Goal: Information Seeking & Learning: Learn about a topic

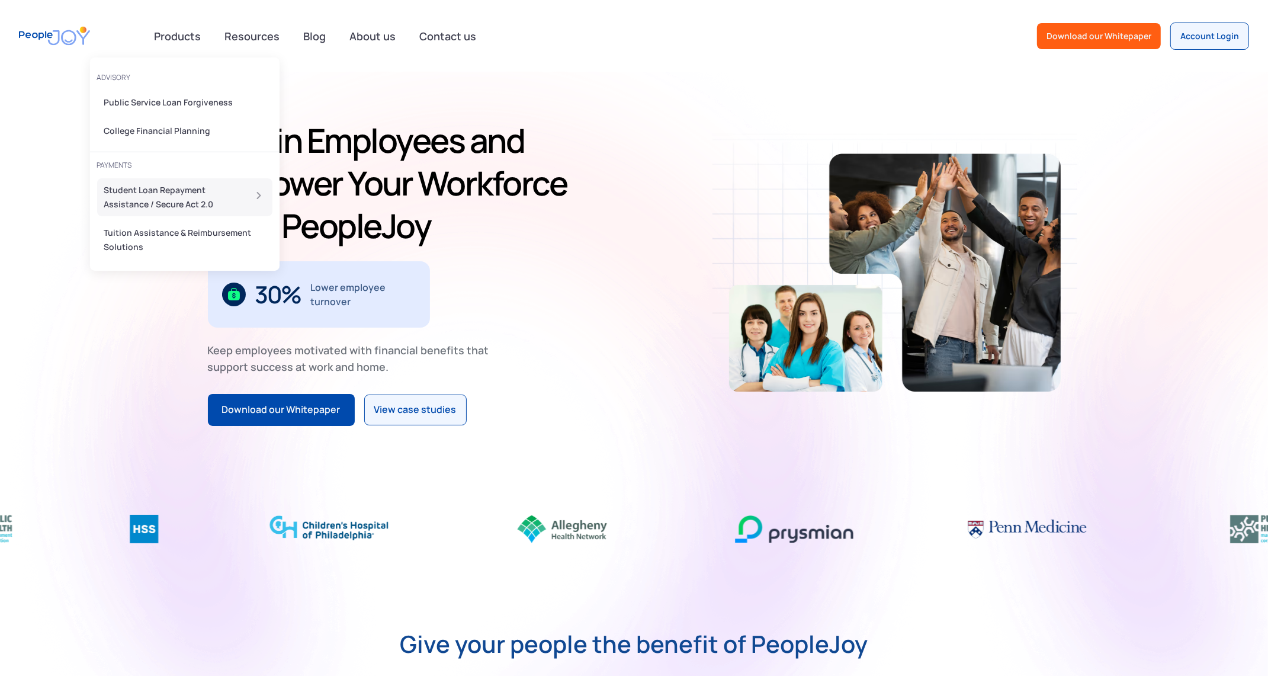
click at [153, 197] on div "Student Loan Repayment Assistance / Secure Act 2.0" at bounding box center [170, 197] width 133 height 28
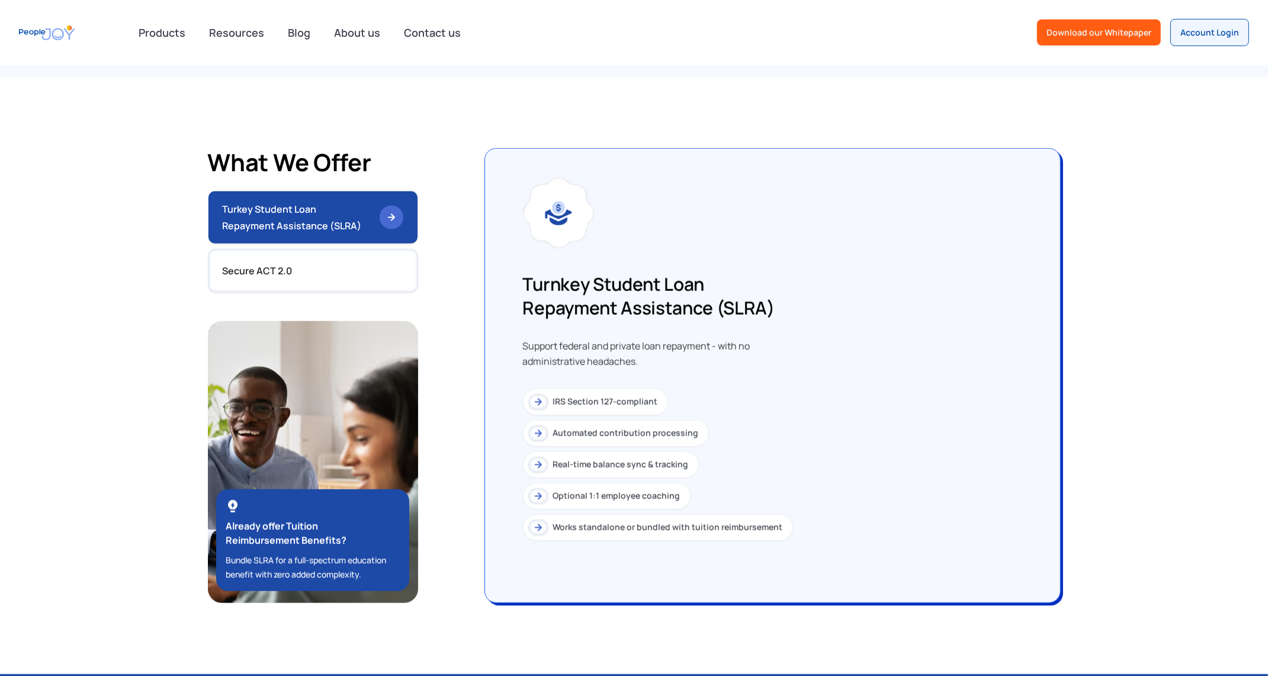
scroll to position [1003, 0]
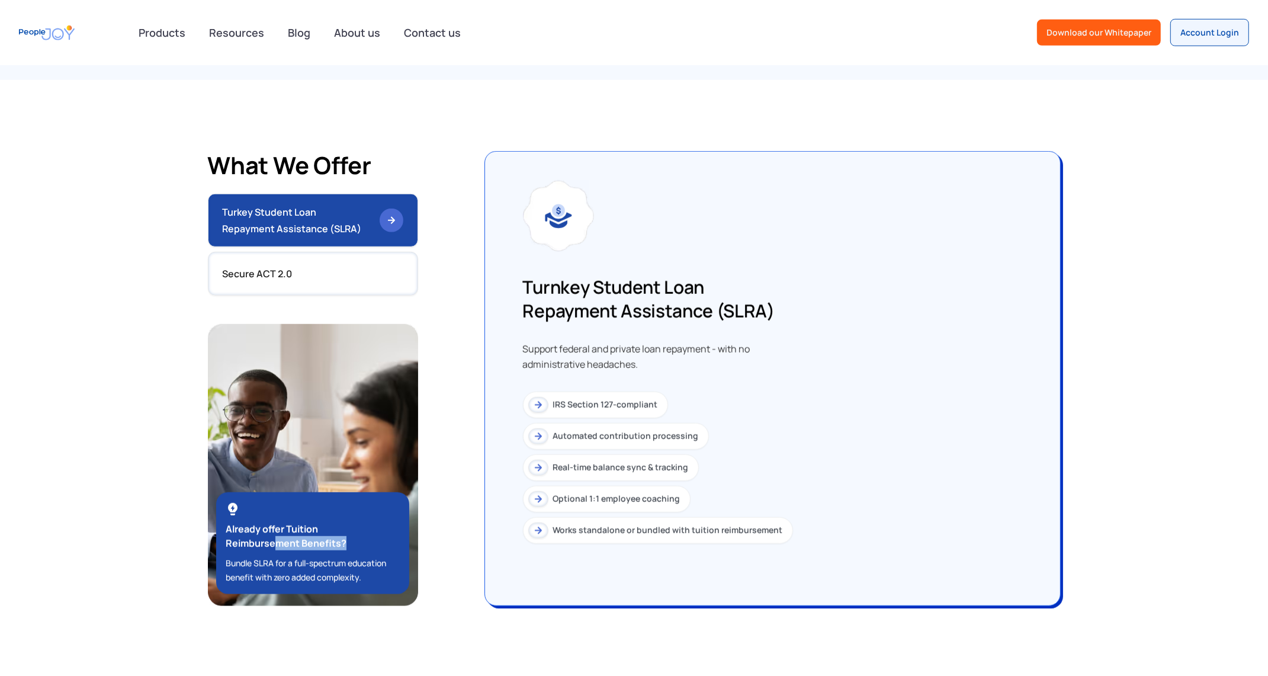
drag, startPoint x: 291, startPoint y: 532, endPoint x: 377, endPoint y: 543, distance: 86.6
click at [358, 541] on div "Already offer Tuition Reimbursement Benefits? Bundle SLRA for a full-spectrum e…" at bounding box center [313, 543] width 194 height 102
click at [520, 541] on div "Turnkey Student Loan Repayment Assistance (SLRA) Support federal and private lo…" at bounding box center [773, 378] width 576 height 454
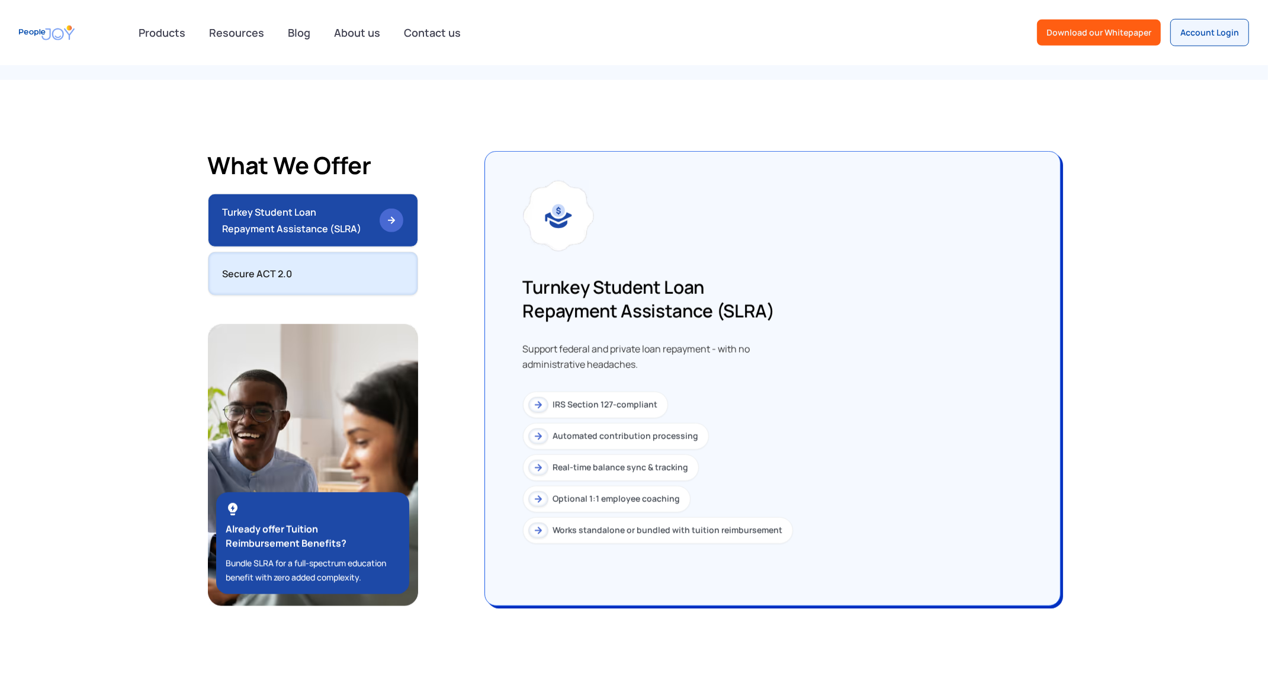
click at [283, 262] on link "Secure ACT 2.0" at bounding box center [313, 274] width 210 height 44
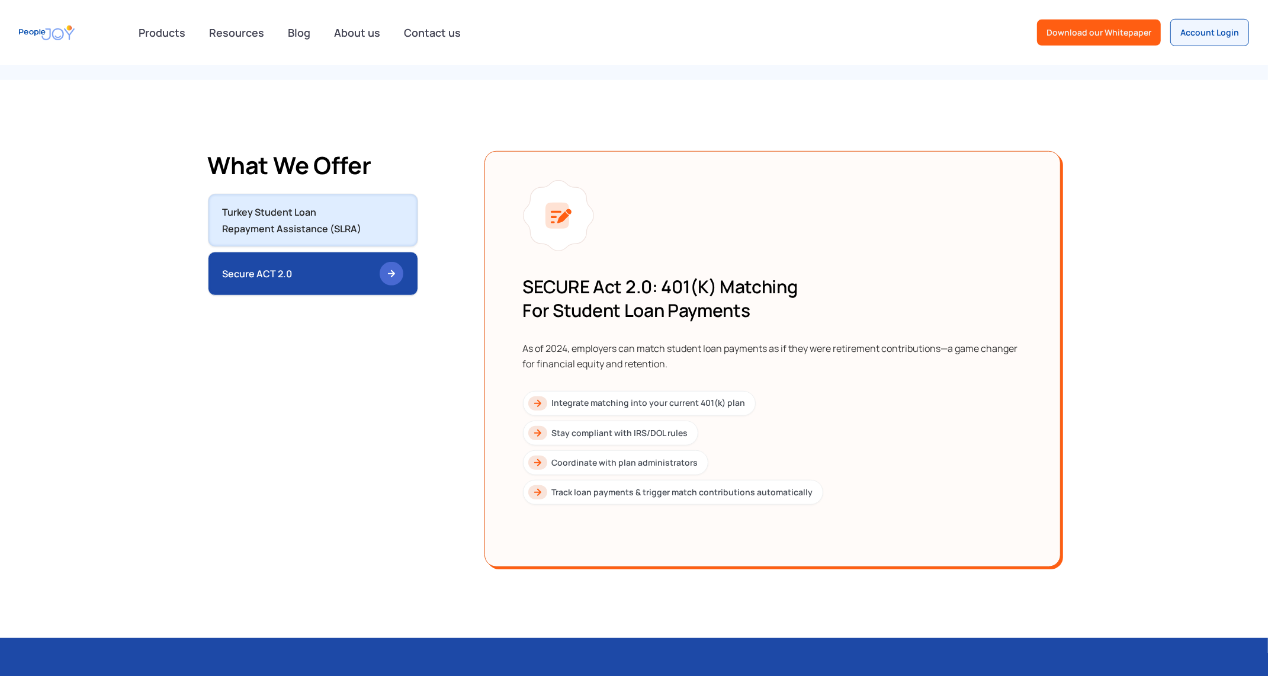
click at [325, 220] on div "Turkey Student Loan Repayment Assistance (SLRA)" at bounding box center [297, 220] width 148 height 33
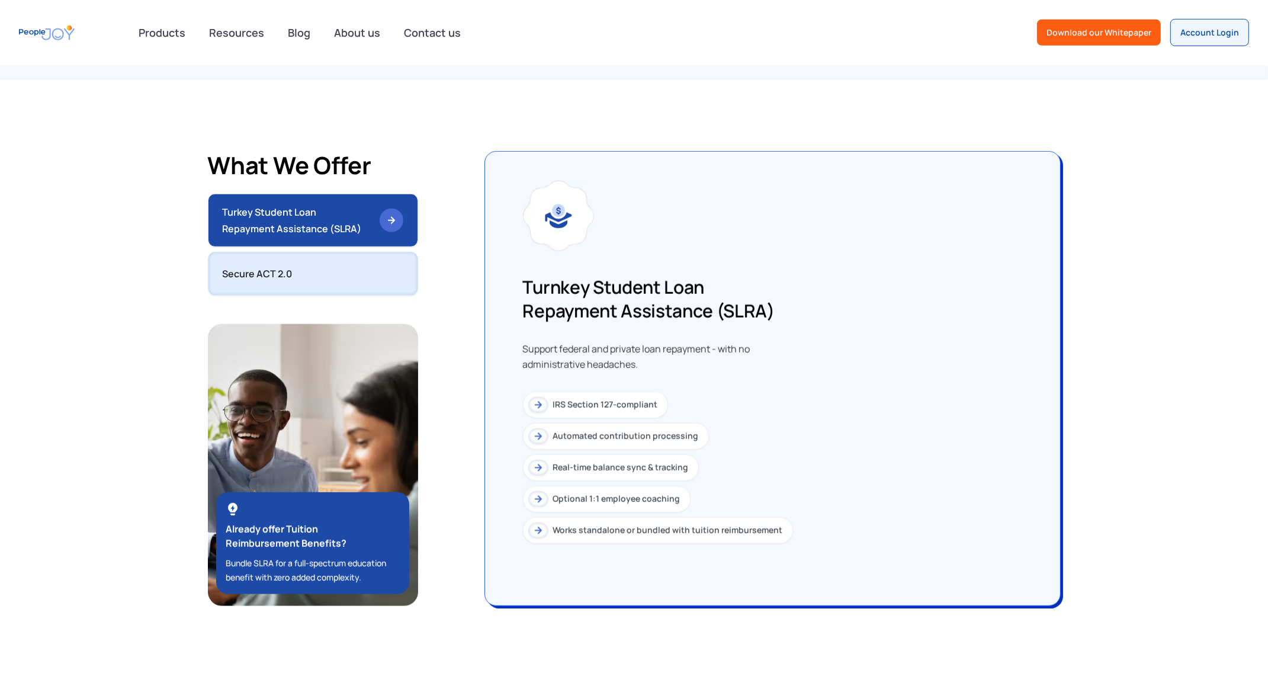
click at [322, 279] on link "Secure ACT 2.0" at bounding box center [313, 274] width 210 height 44
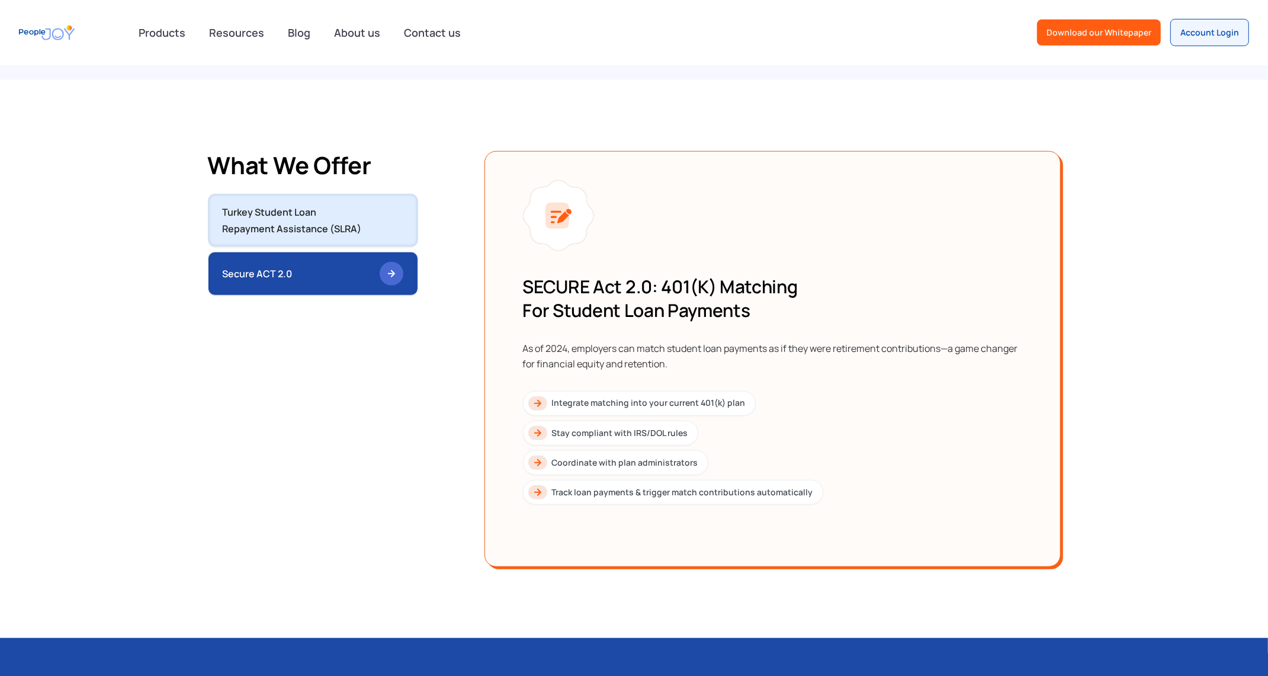
click at [326, 218] on div "Turkey Student Loan Repayment Assistance (SLRA)" at bounding box center [297, 220] width 148 height 33
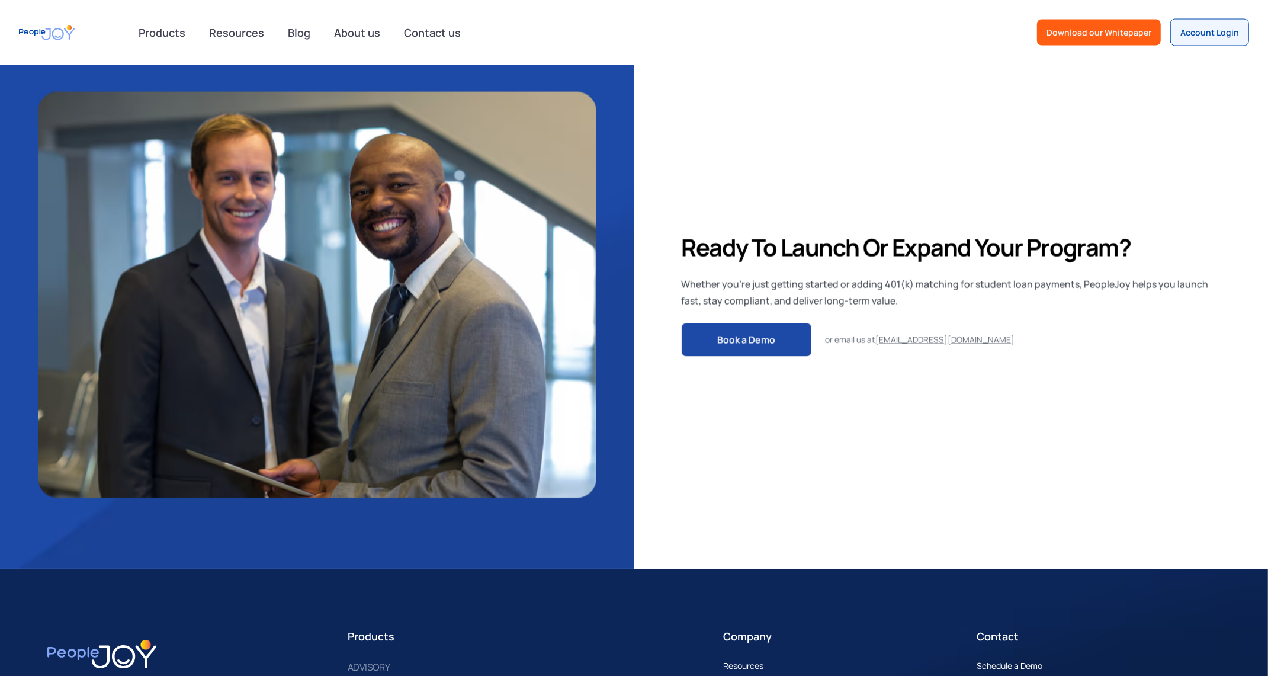
scroll to position [2356, 0]
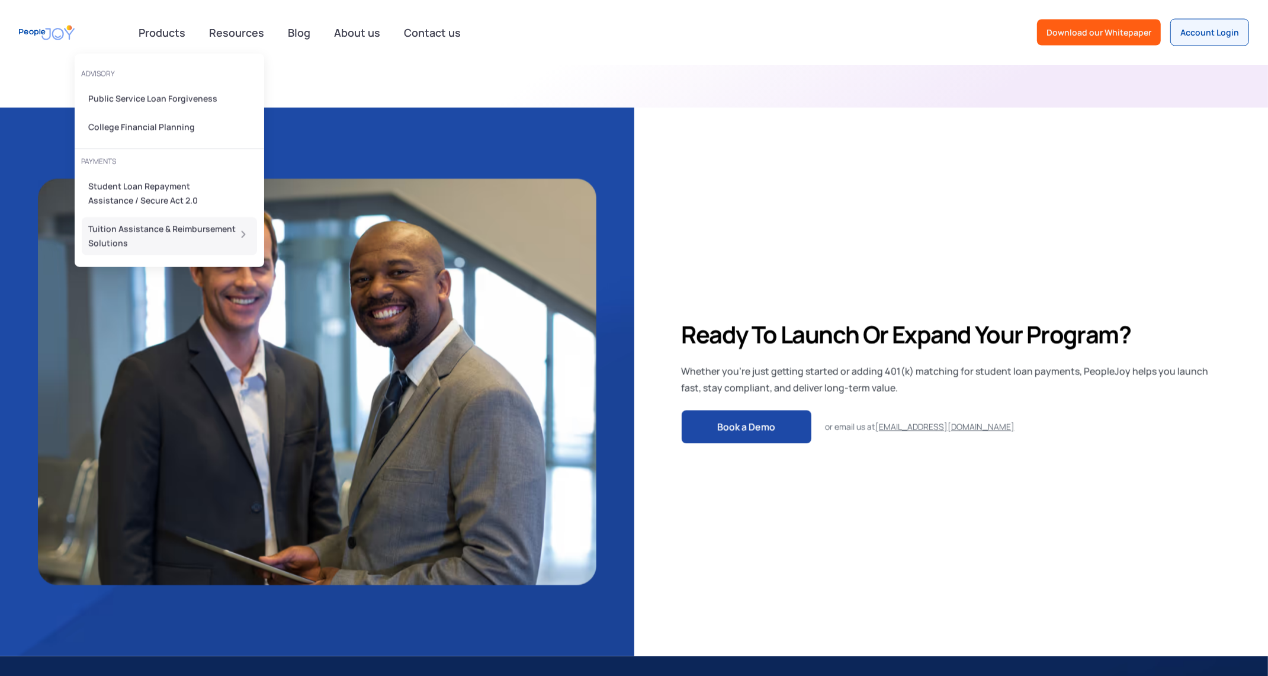
click at [127, 230] on div "Tuition Assistance & Reimbursement Solutions" at bounding box center [166, 236] width 154 height 28
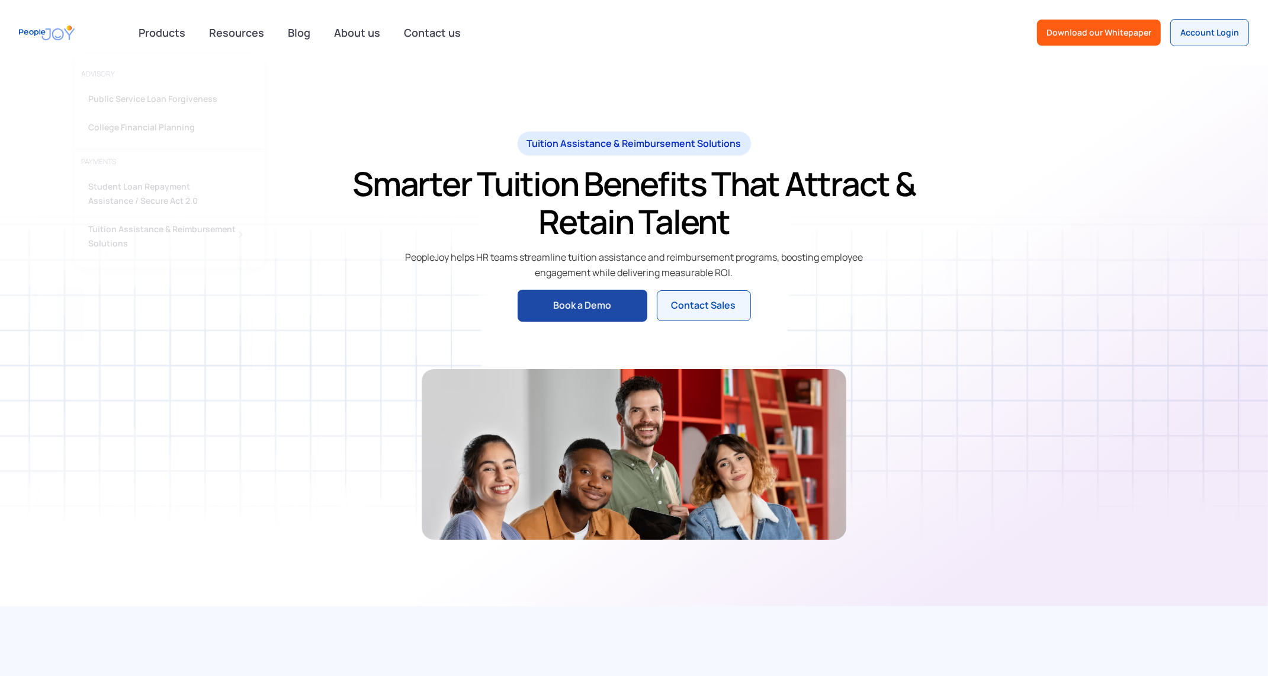
click at [941, 277] on div "Tuition Assistance & Reimbursement Solutions Smarter Tuition Benefits That Attr…" at bounding box center [634, 336] width 853 height 408
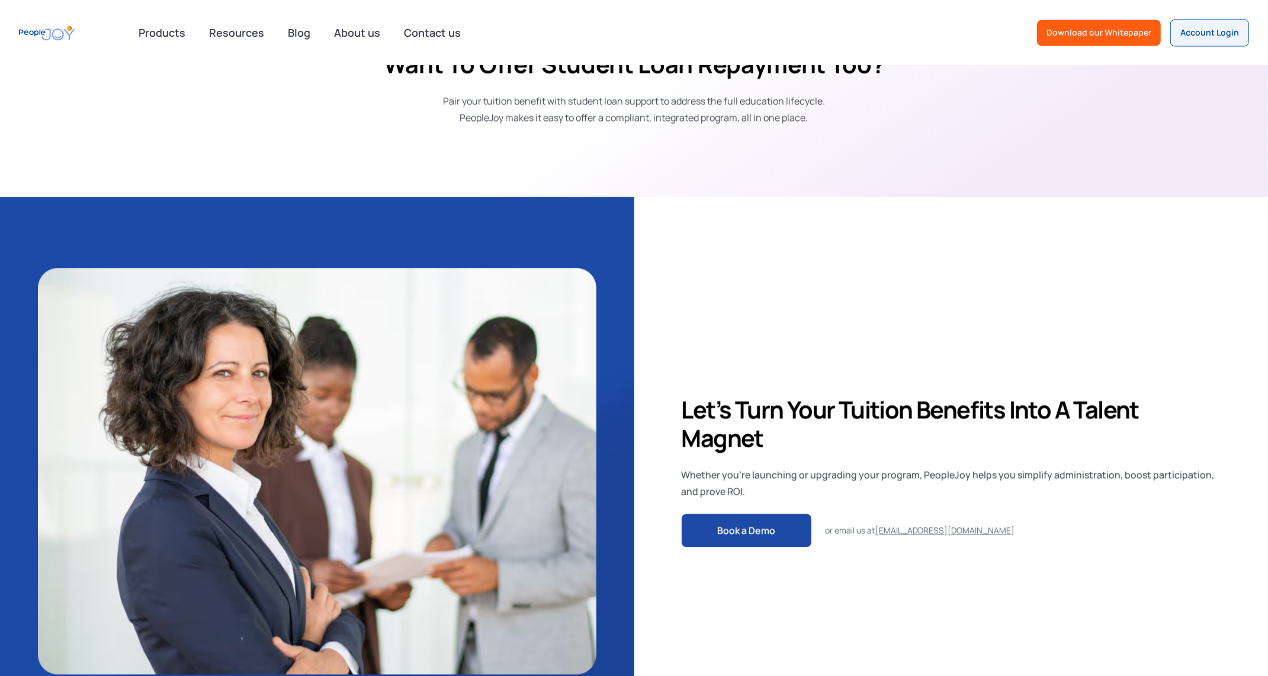
scroll to position [2409, 0]
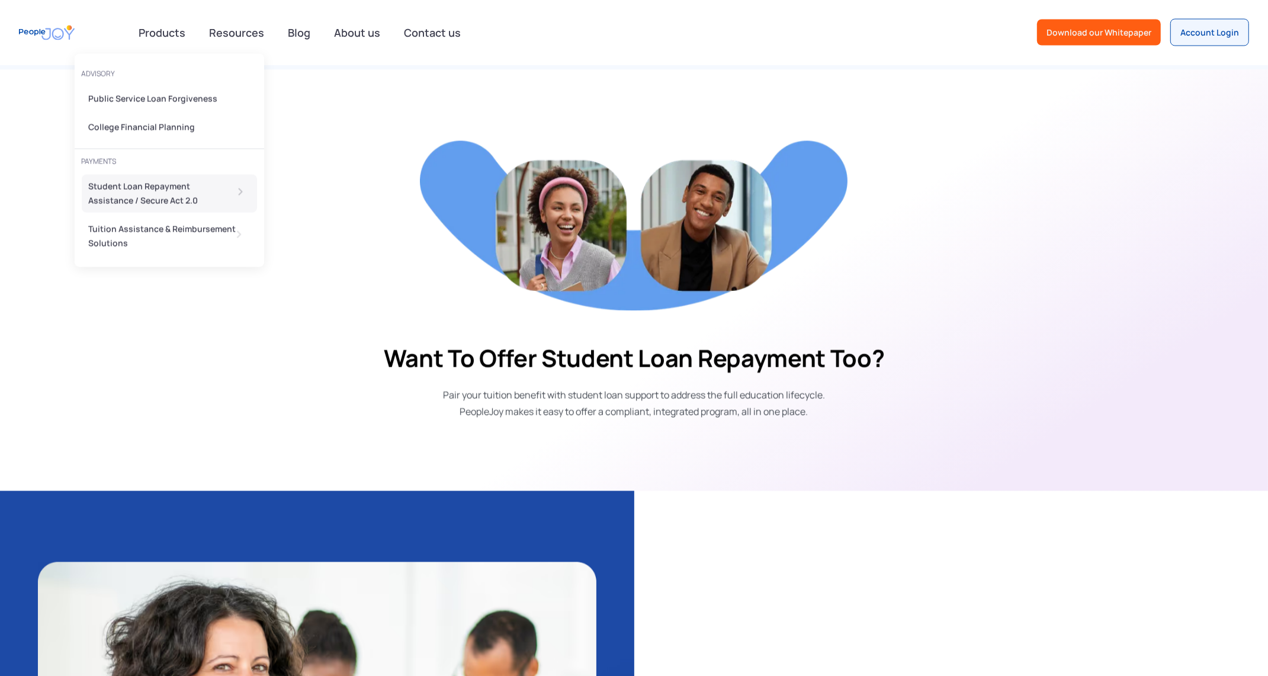
click at [140, 194] on div "Student Loan Repayment Assistance / Secure Act 2.0" at bounding box center [155, 194] width 133 height 28
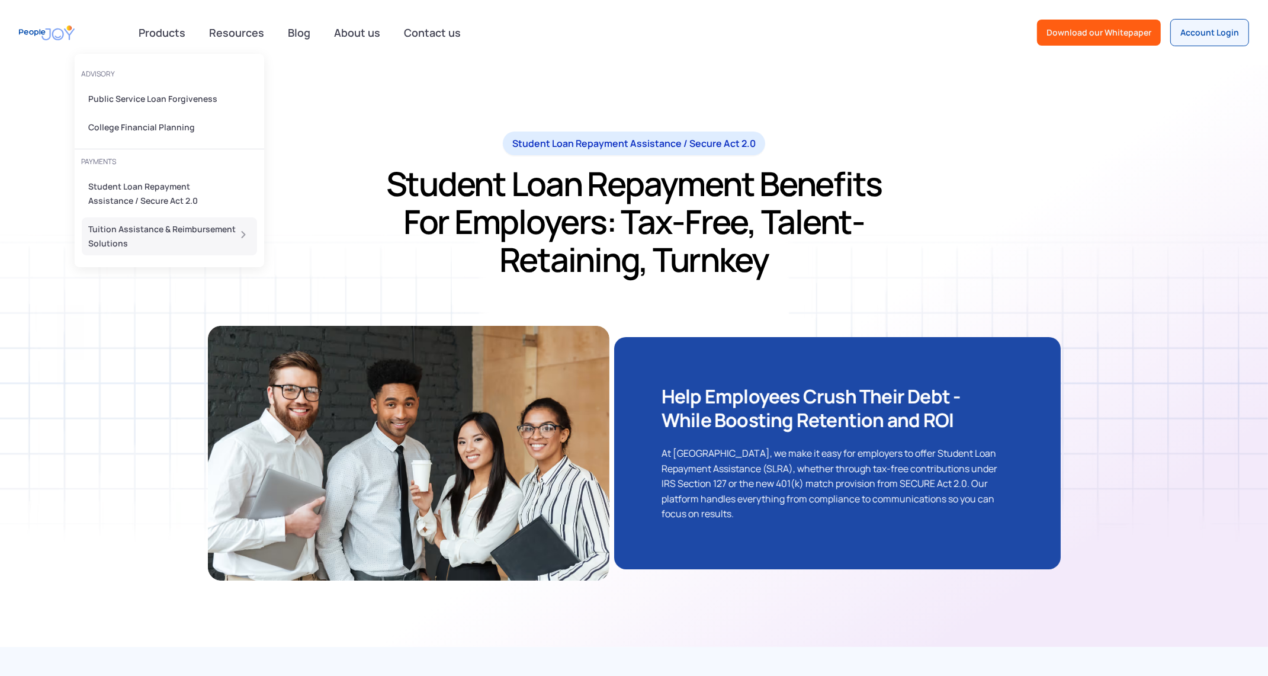
click at [148, 232] on div "Tuition Assistance & Reimbursement Solutions" at bounding box center [166, 236] width 154 height 28
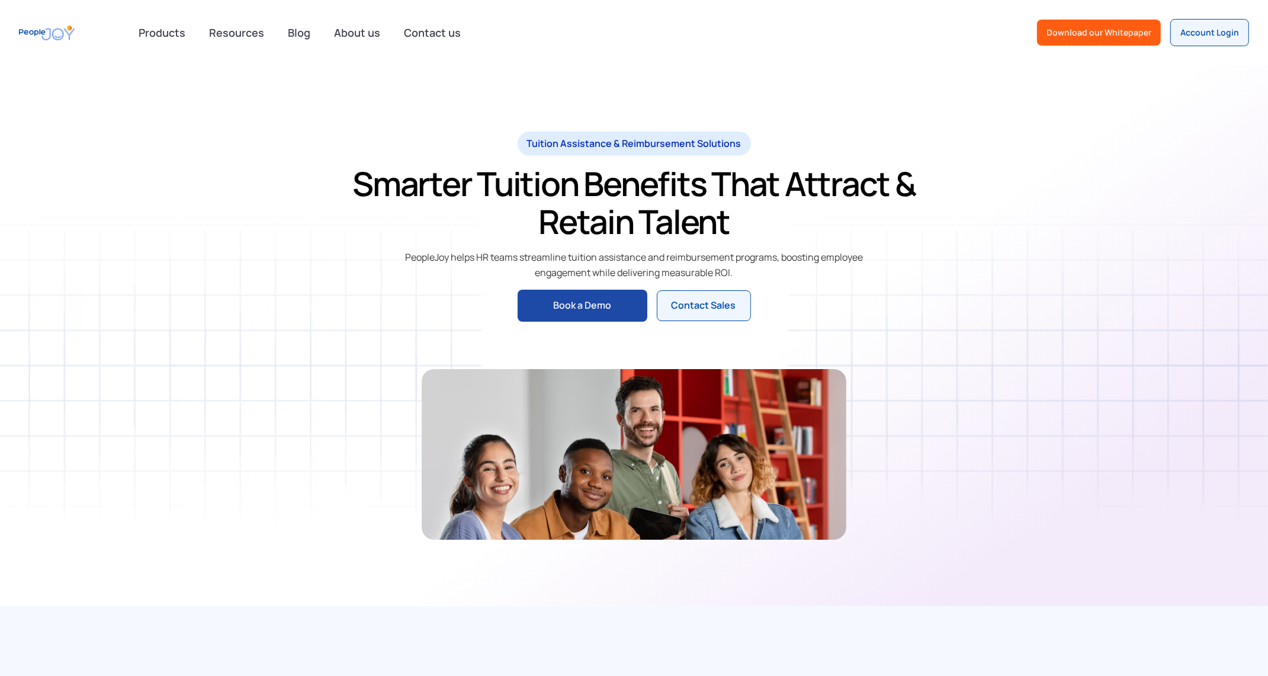
click at [979, 70] on div "Tuition Assistance & Reimbursement Solutions Smarter Tuition Benefits That Attr…" at bounding box center [634, 335] width 1268 height 541
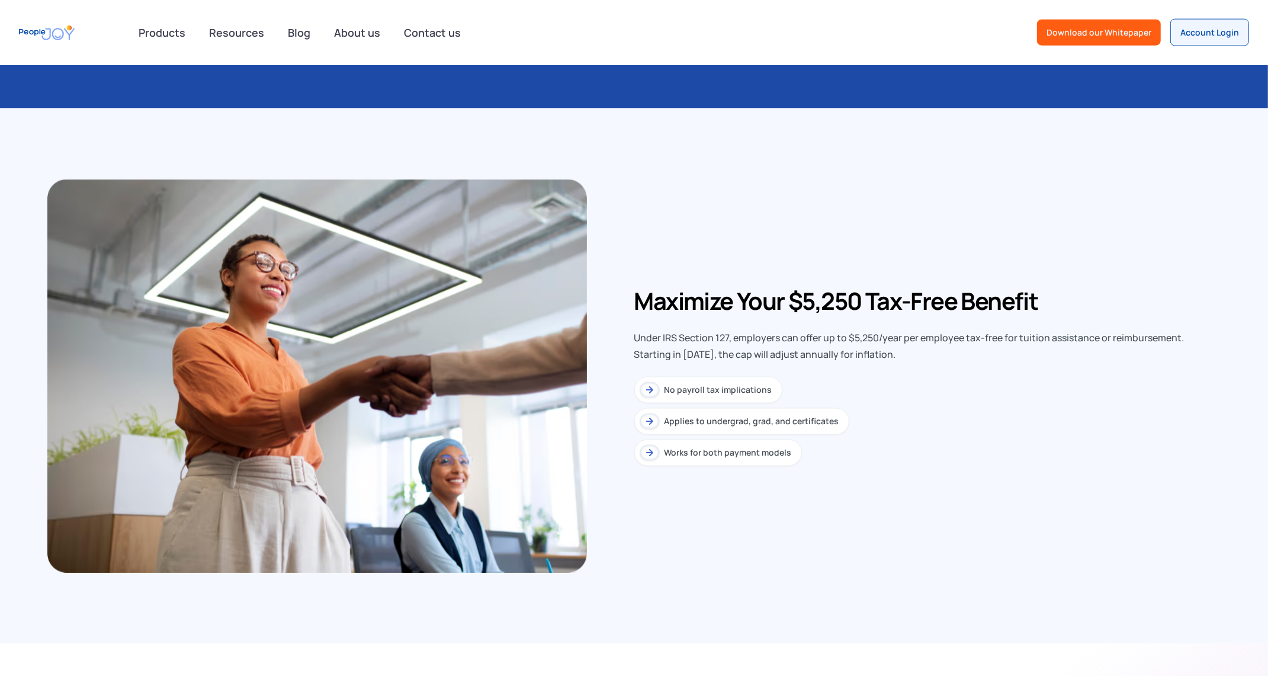
scroll to position [754, 0]
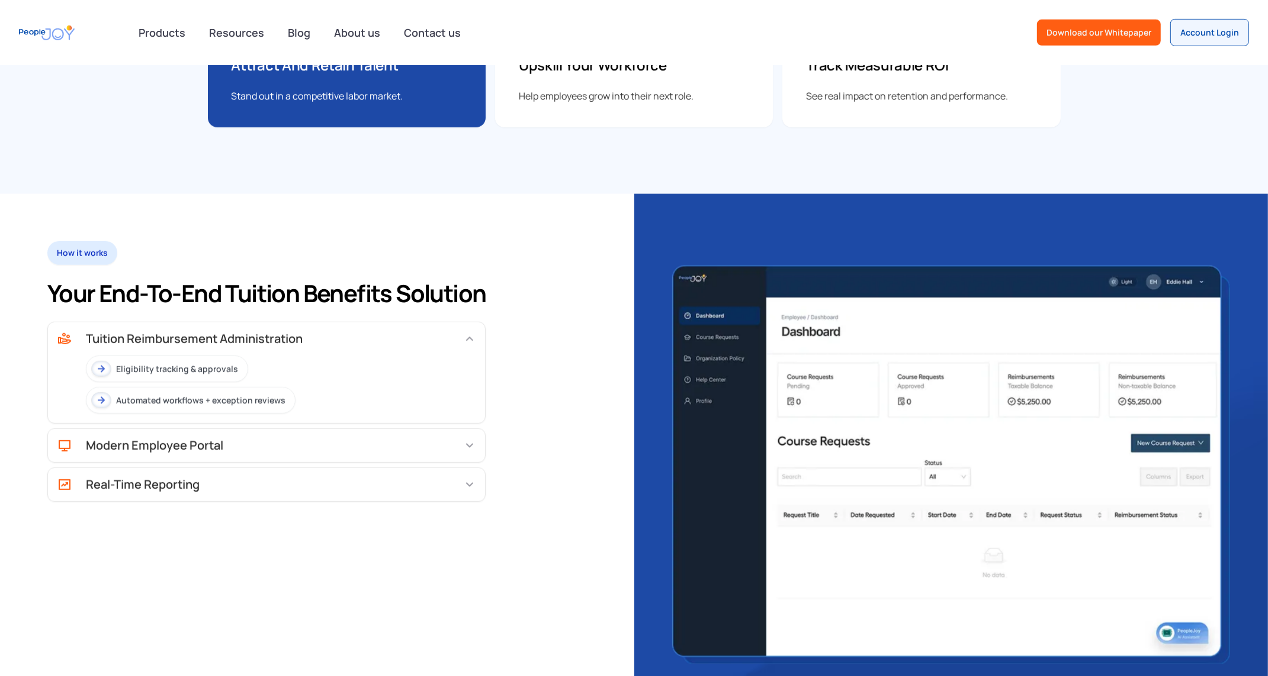
click at [70, 31] on img "home" at bounding box center [47, 33] width 56 height 27
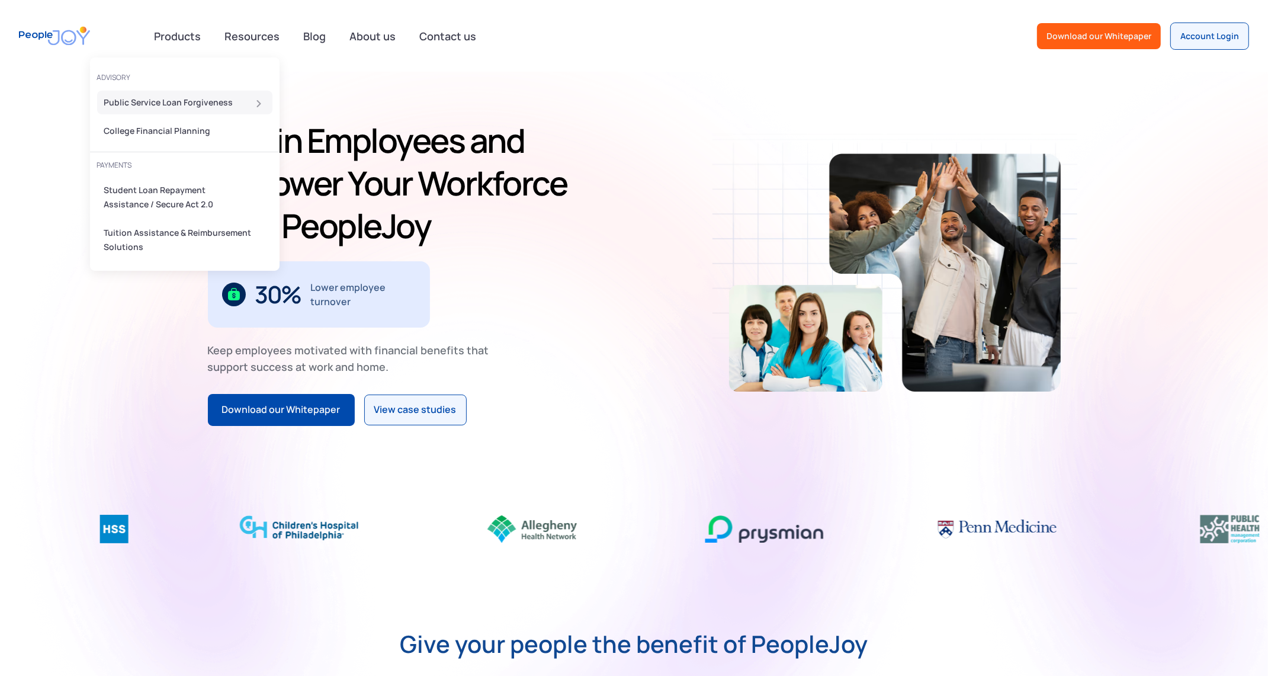
click at [164, 103] on div "Public Service Loan Forgiveness" at bounding box center [181, 102] width 154 height 14
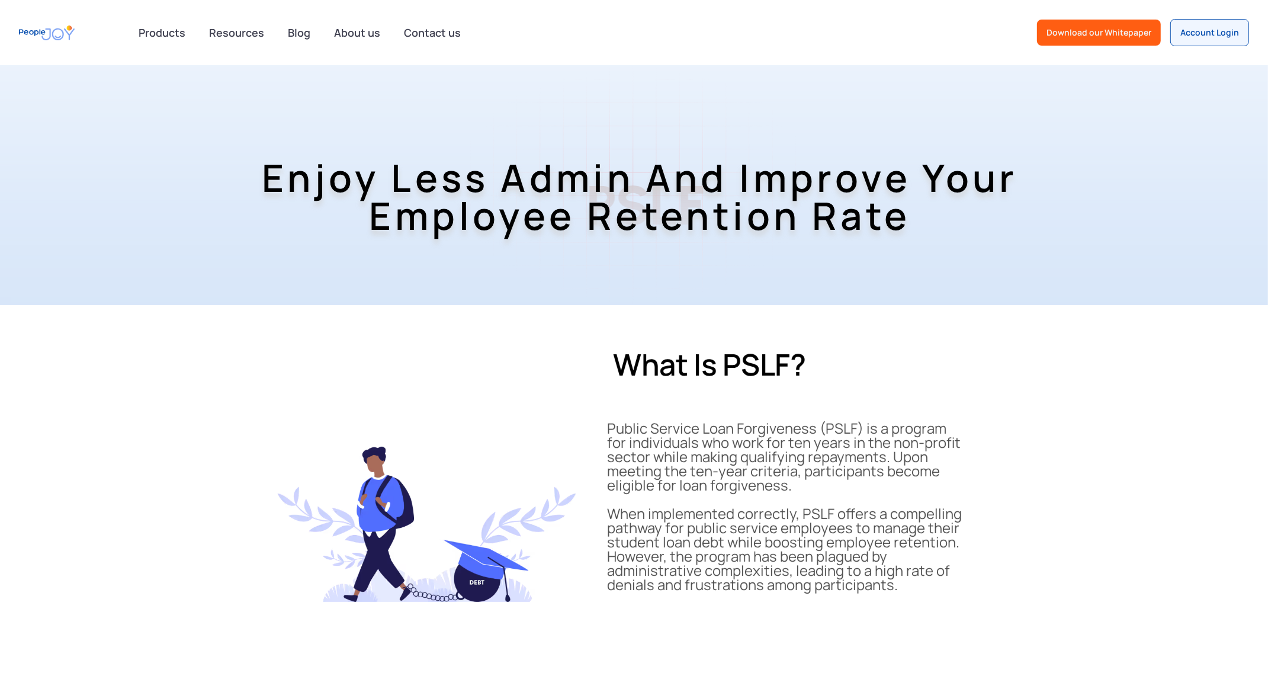
click at [296, 74] on section "About more tekzen Enjoy Less Admin and Improve Your Employee Retention Rate PSL…" at bounding box center [634, 185] width 1268 height 240
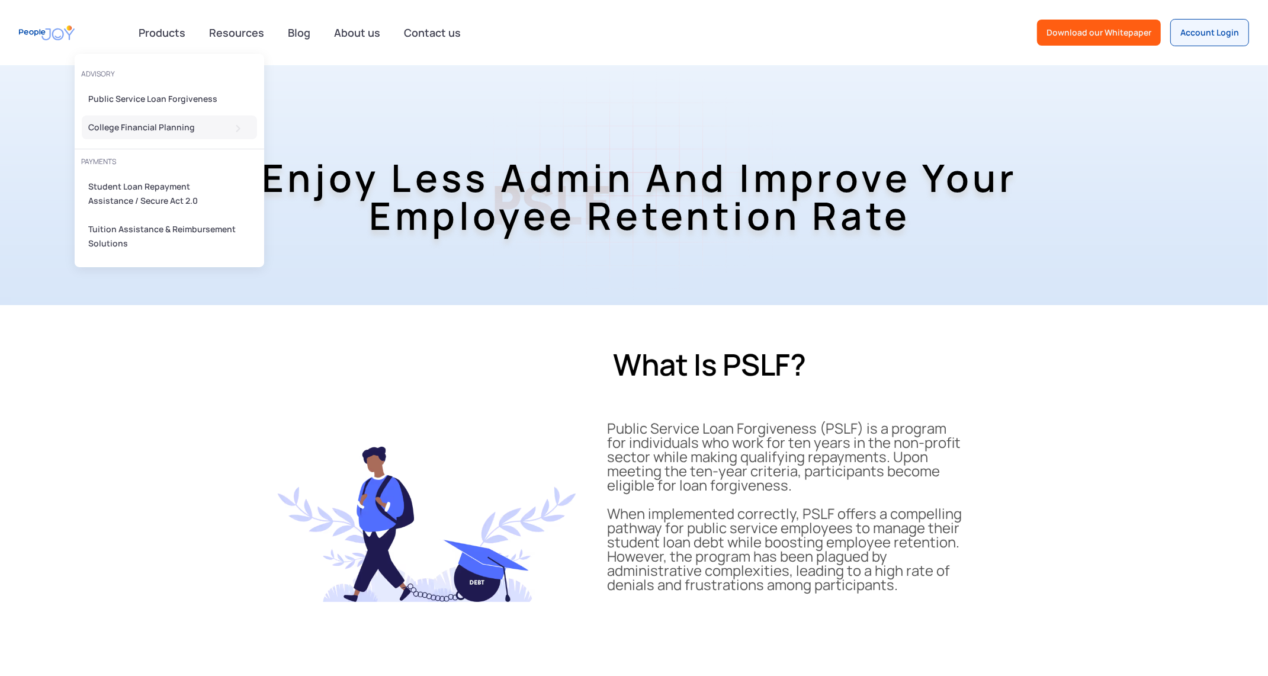
click at [127, 127] on div "College Financial Planning" at bounding box center [166, 127] width 154 height 14
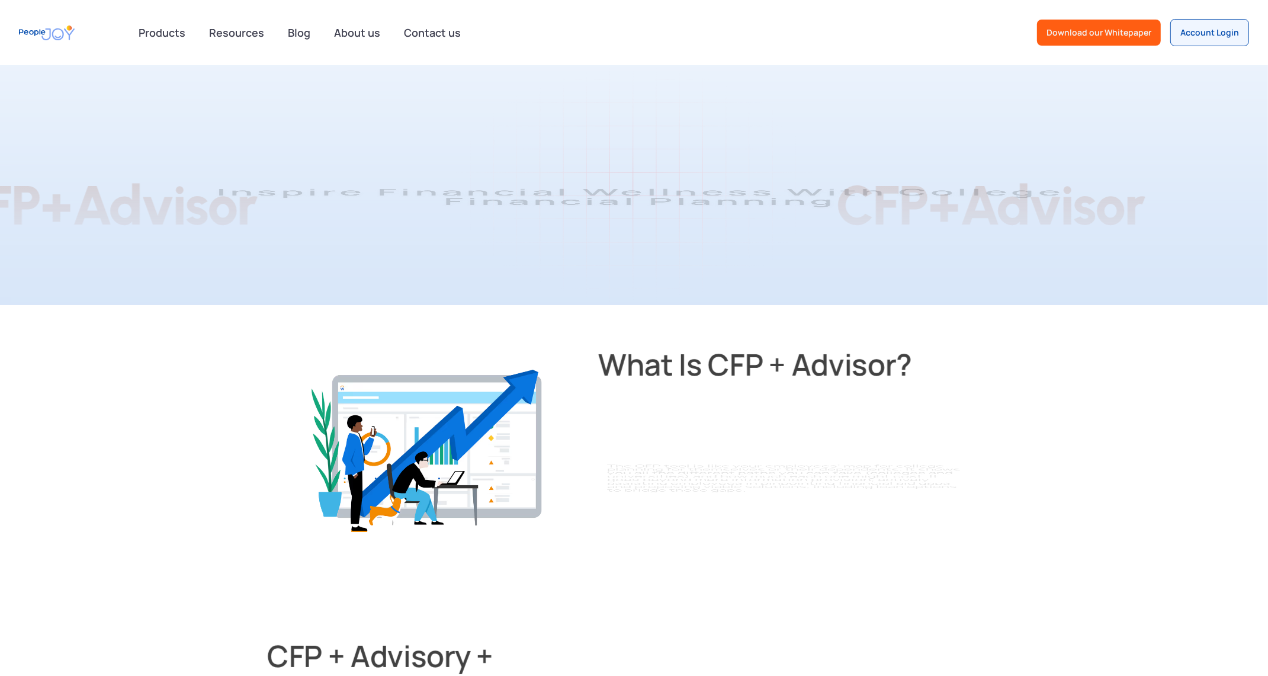
click at [715, 101] on section "About more tekzen Inspire Financial Wellness With College Financial Planning CF…" at bounding box center [634, 185] width 1268 height 240
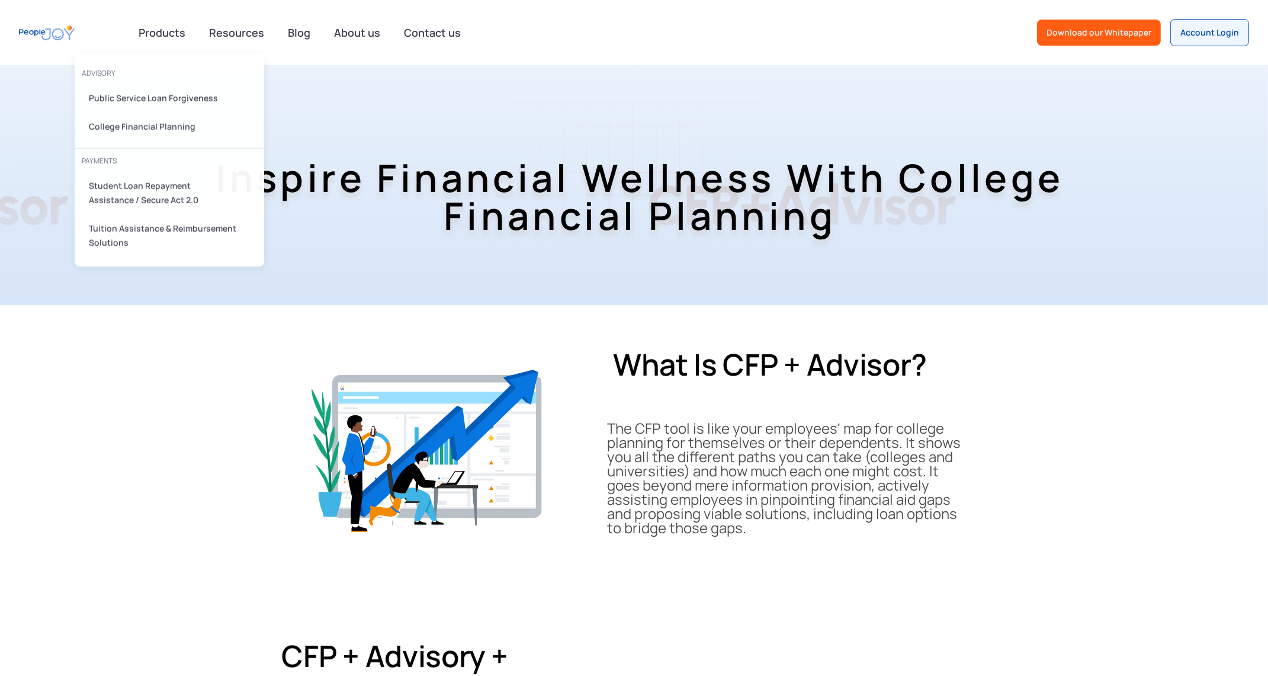
click at [175, 38] on div "Products advisory Public Service Loan Forgiveness College Financial Planning PA…" at bounding box center [162, 33] width 61 height 24
click at [137, 196] on div "Student Loan Repayment Assistance / Secure Act 2.0" at bounding box center [155, 194] width 133 height 28
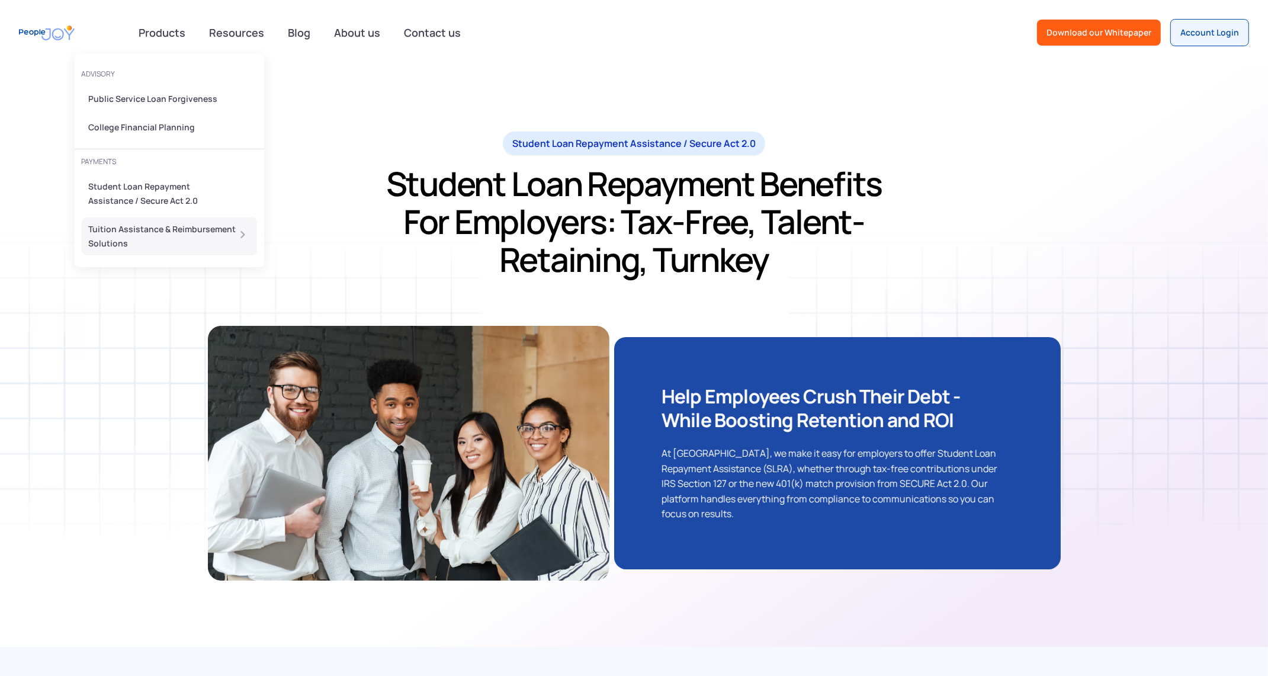
click at [151, 235] on div "Tuition Assistance & Reimbursement Solutions" at bounding box center [166, 236] width 154 height 28
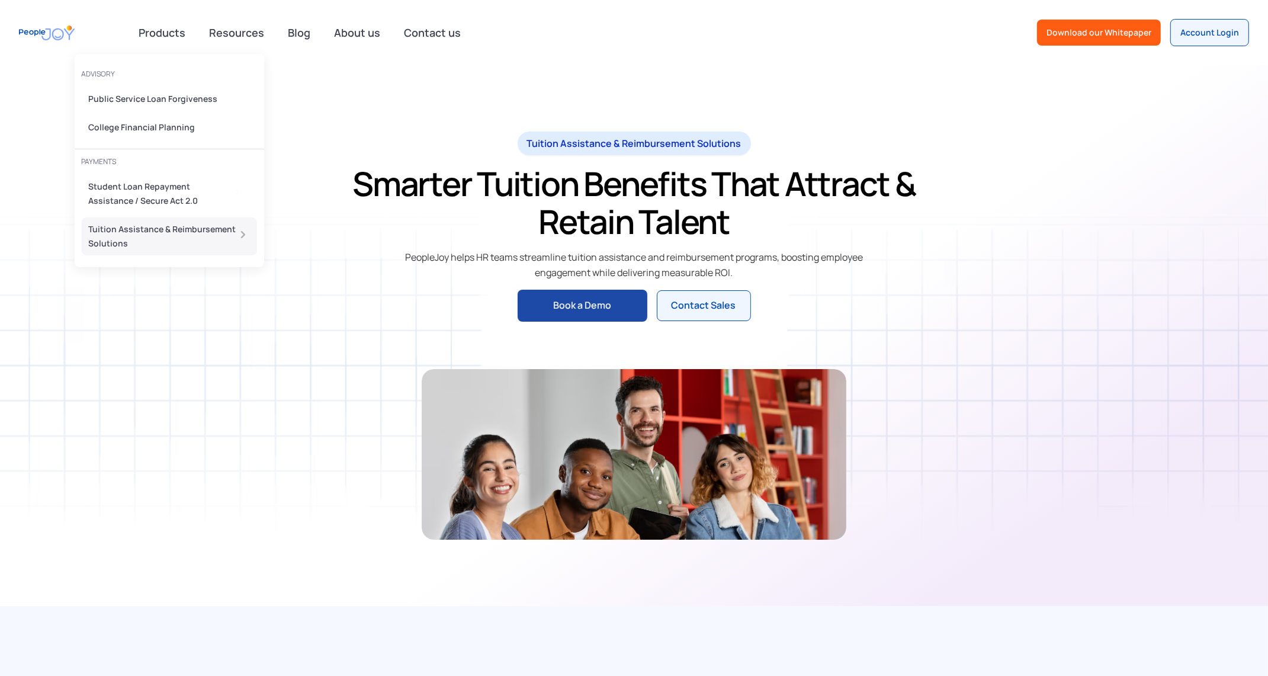
click at [126, 228] on div "Tuition Assistance & Reimbursement Solutions" at bounding box center [166, 236] width 154 height 28
click at [138, 191] on div "Student Loan Repayment Assistance / Secure Act 2.0" at bounding box center [155, 194] width 133 height 28
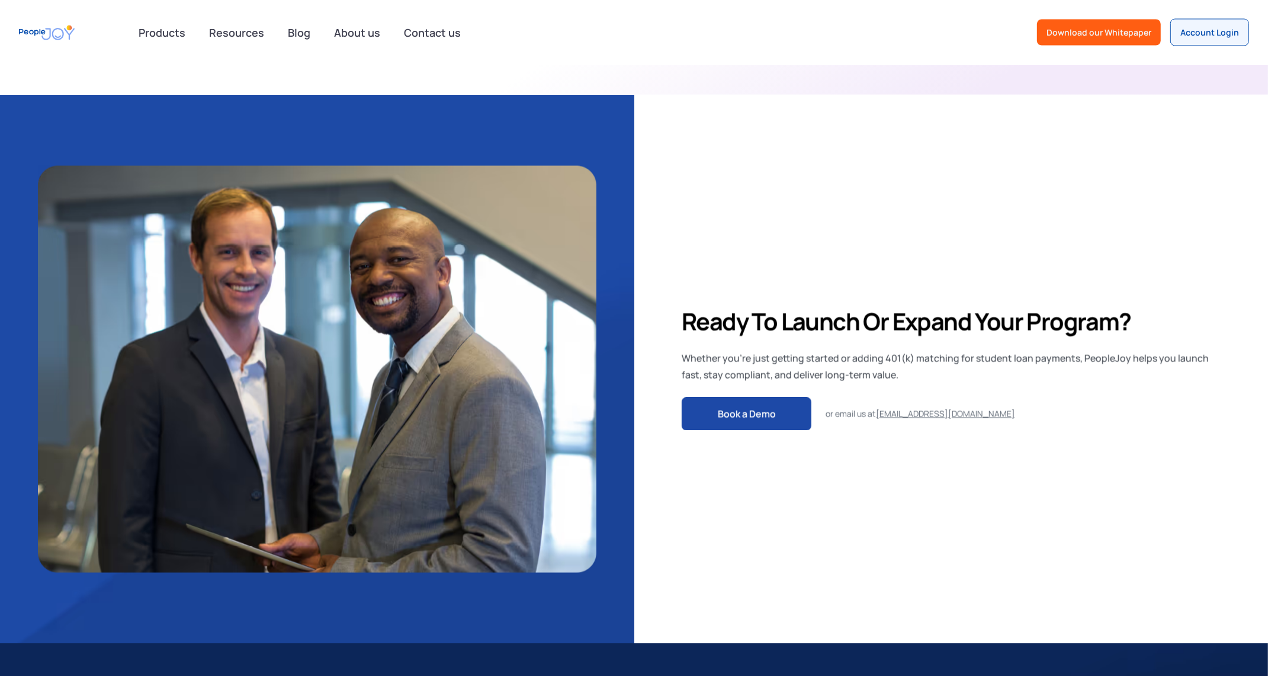
scroll to position [2619, 0]
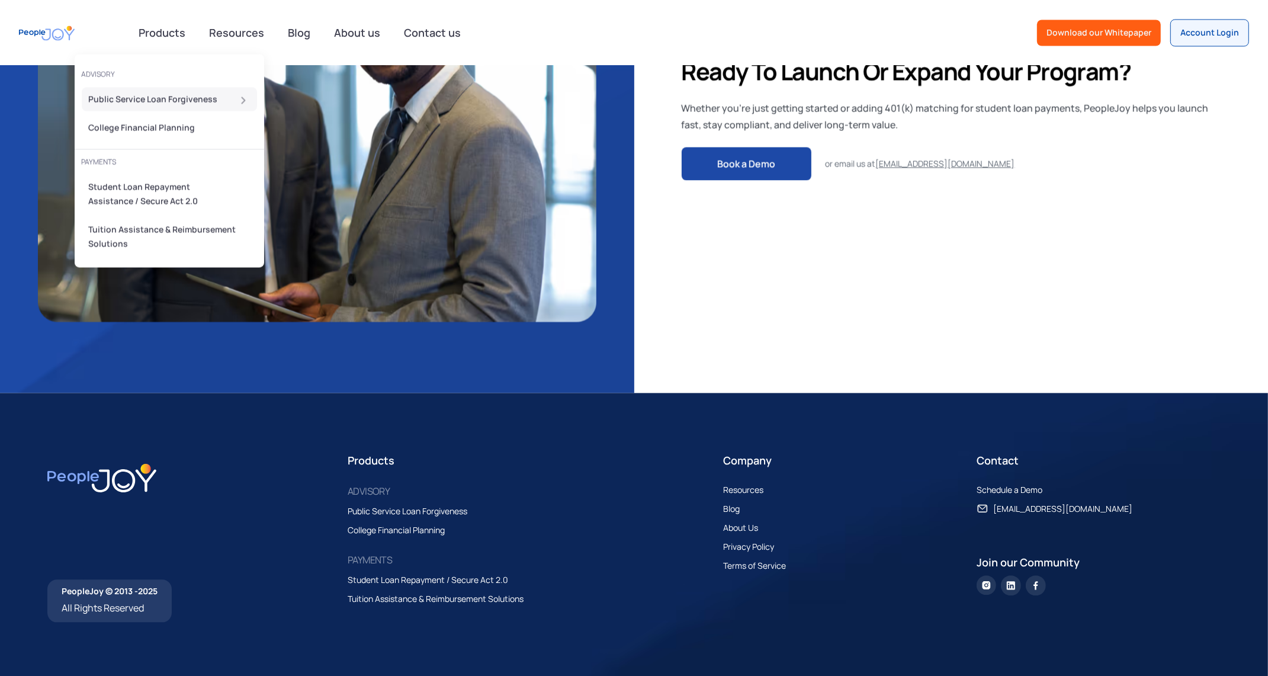
click at [150, 98] on div "Public Service Loan Forgiveness" at bounding box center [166, 99] width 154 height 14
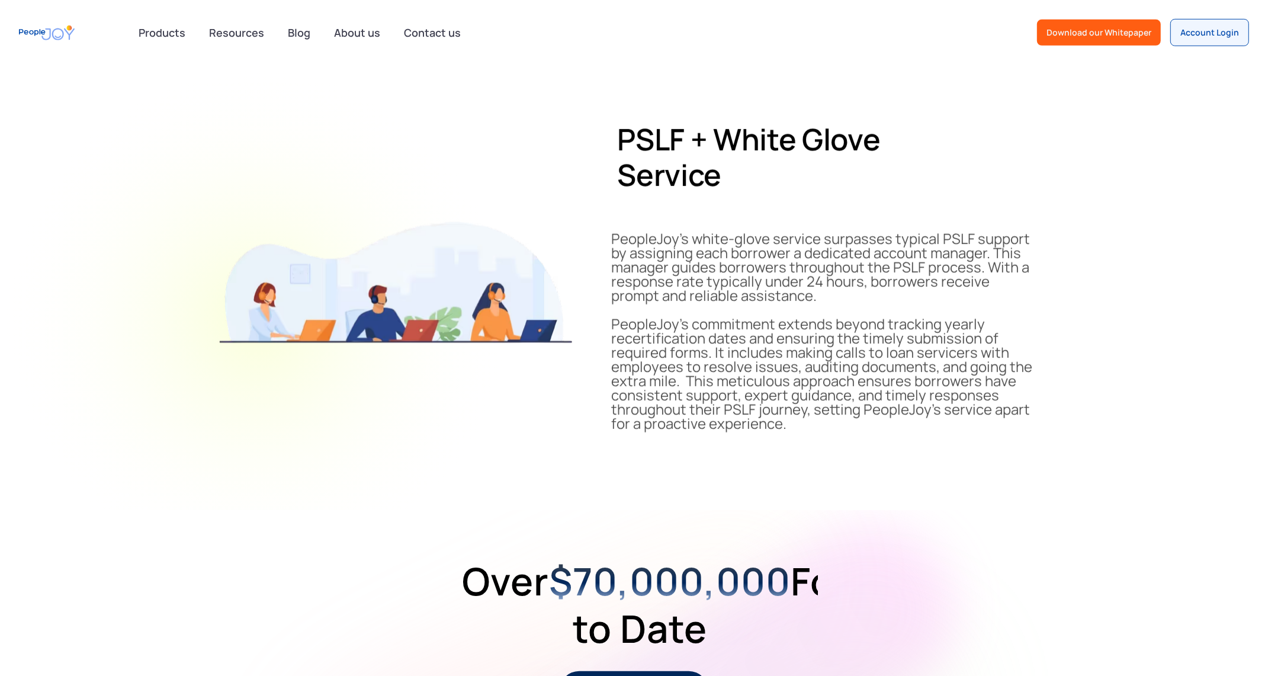
scroll to position [175, 0]
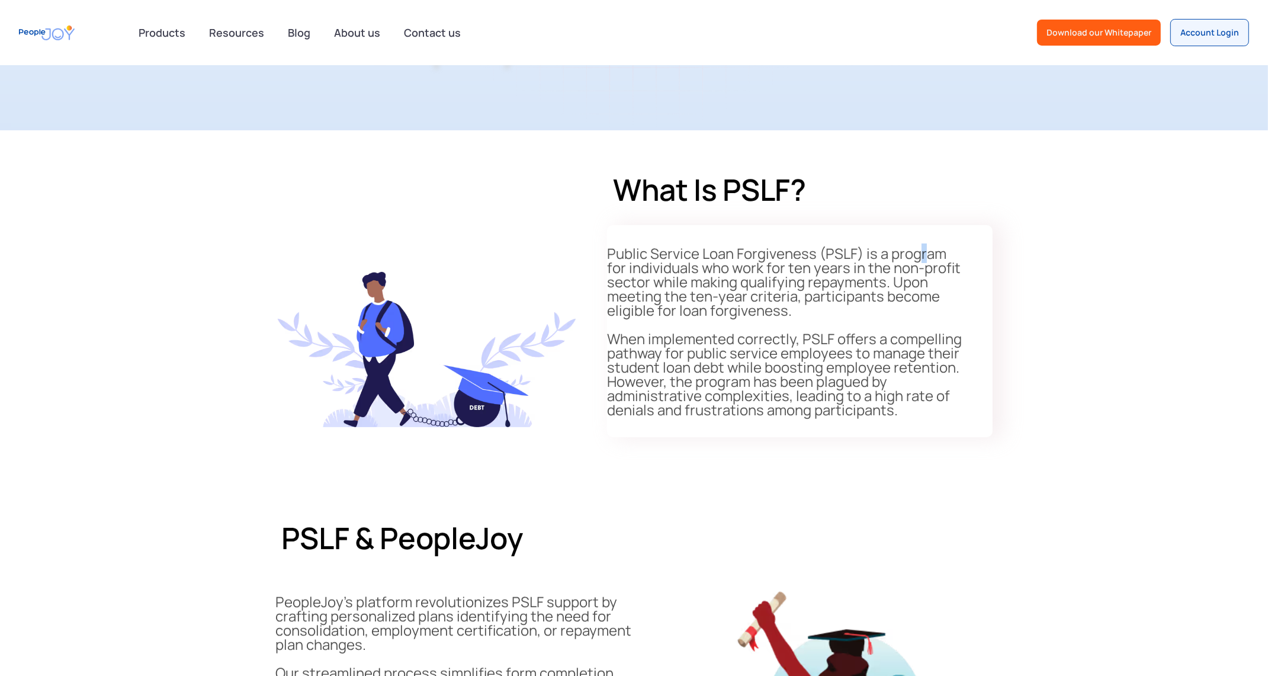
click at [922, 246] on p "Public Service Loan Forgiveness (PSLF) is a program for individuals who work fo…" at bounding box center [786, 331] width 358 height 171
click at [1153, 323] on section "What is PSLF? Public Service Loan Forgiveness (PSLF) is a program for individua…" at bounding box center [634, 304] width 1268 height 348
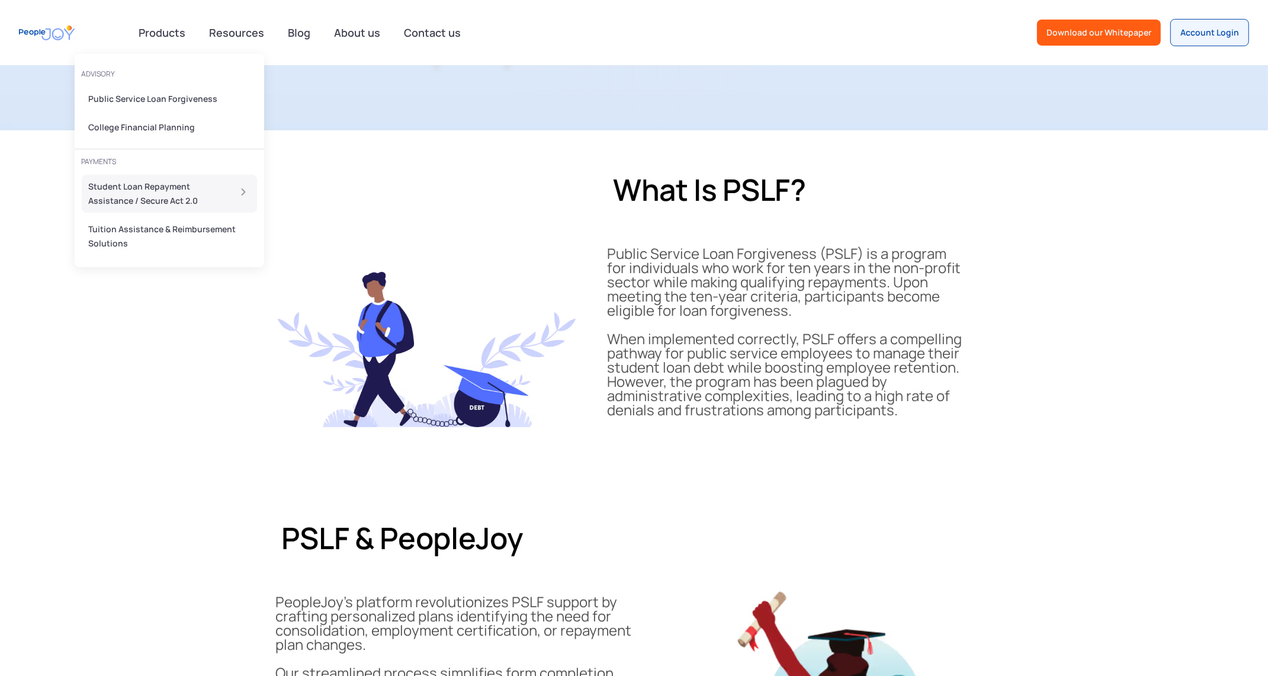
click at [123, 197] on div "Student Loan Repayment Assistance / Secure Act 2.0" at bounding box center [155, 194] width 133 height 28
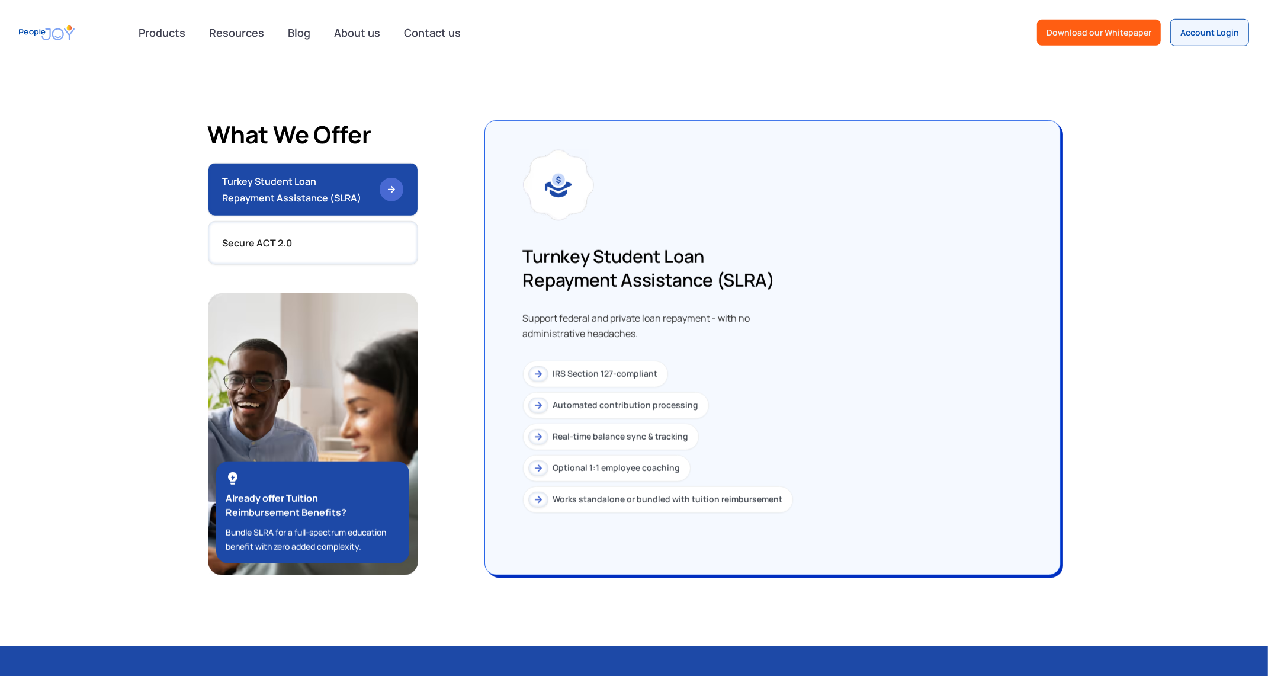
scroll to position [1034, 0]
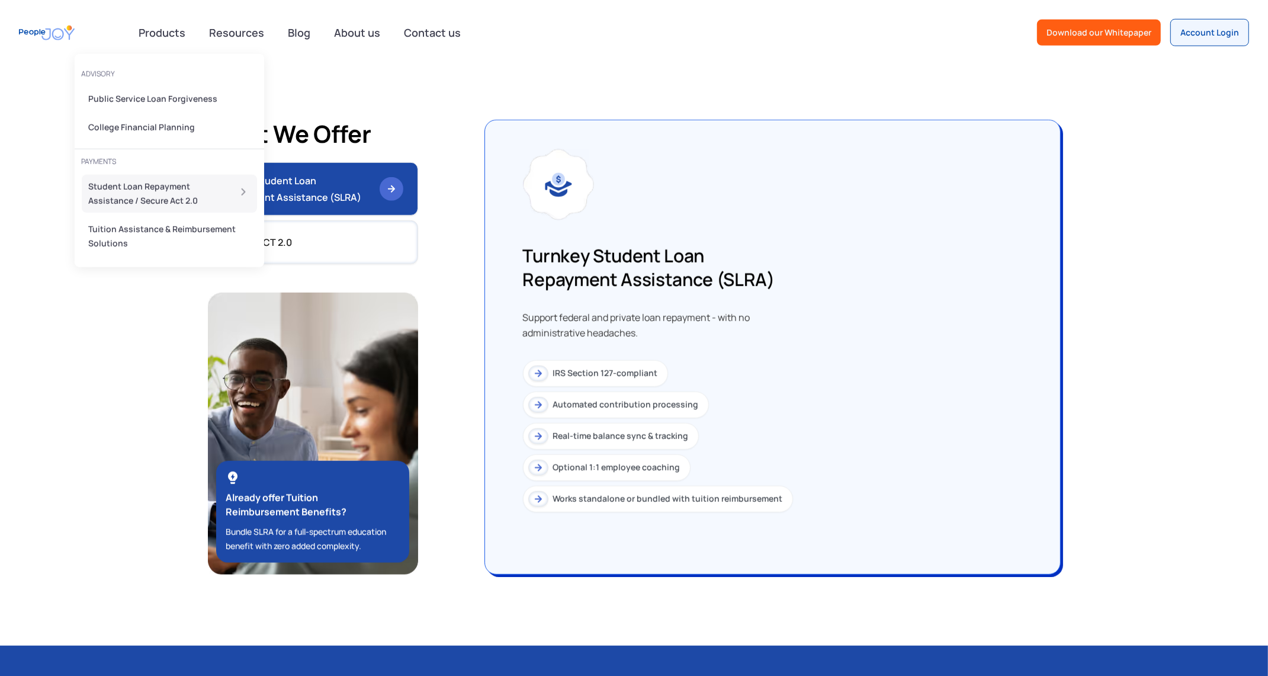
click at [142, 195] on div "Student Loan Repayment Assistance / Secure Act 2.0" at bounding box center [155, 194] width 133 height 28
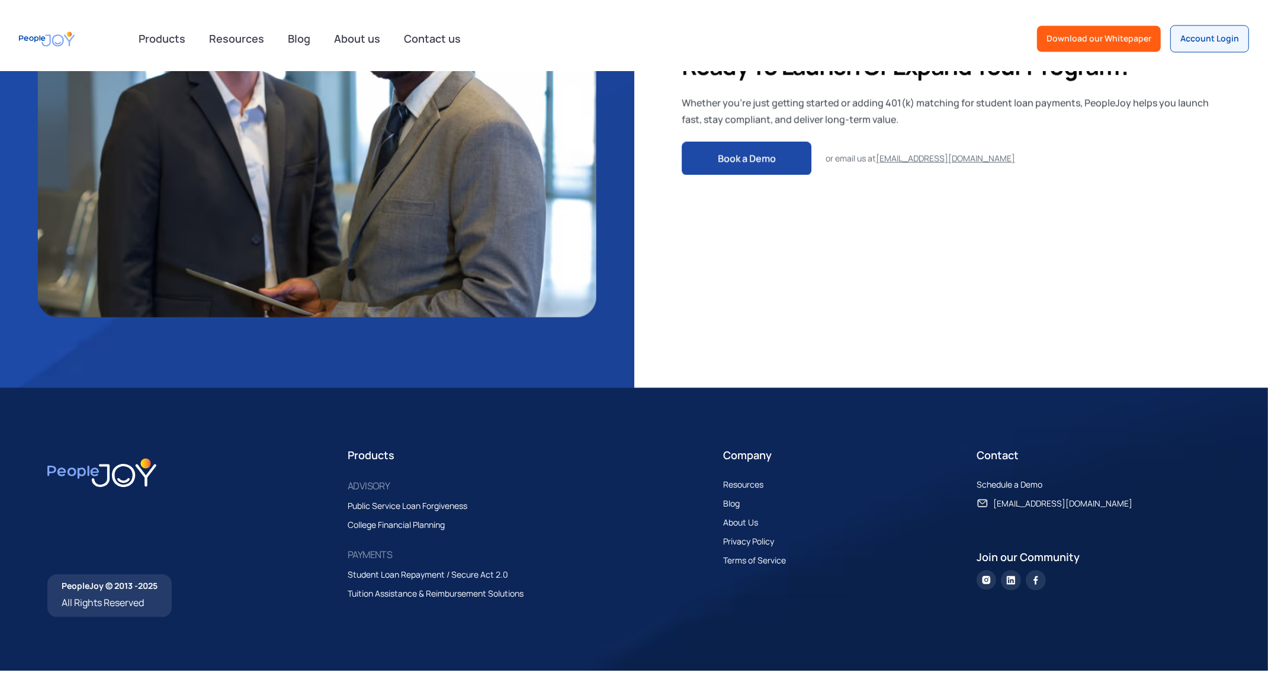
scroll to position [2619, 0]
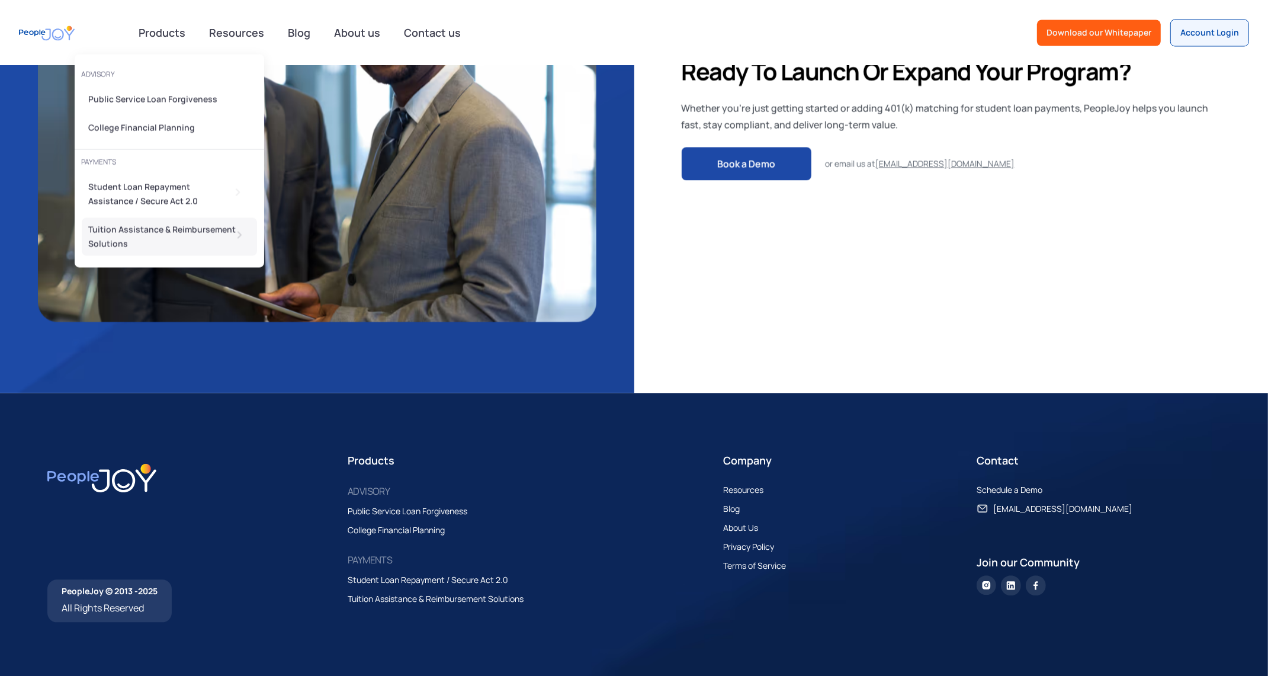
click at [134, 228] on div "Tuition Assistance & Reimbursement Solutions" at bounding box center [166, 236] width 154 height 28
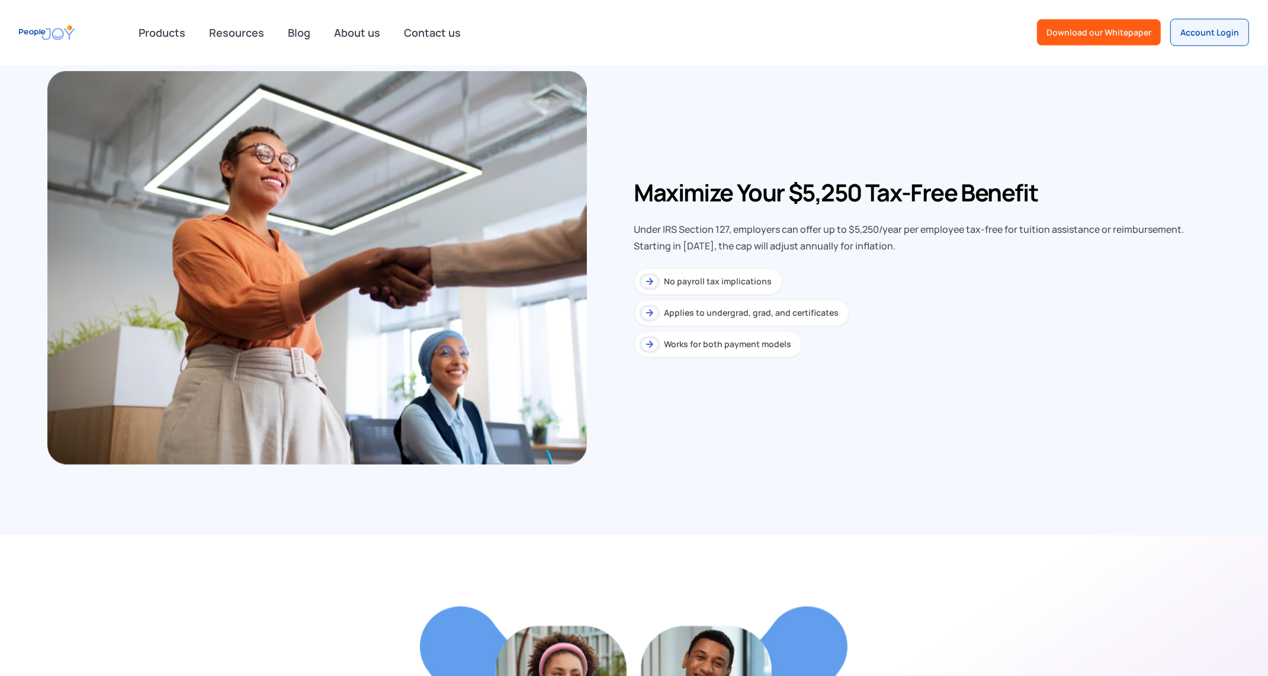
scroll to position [1942, 0]
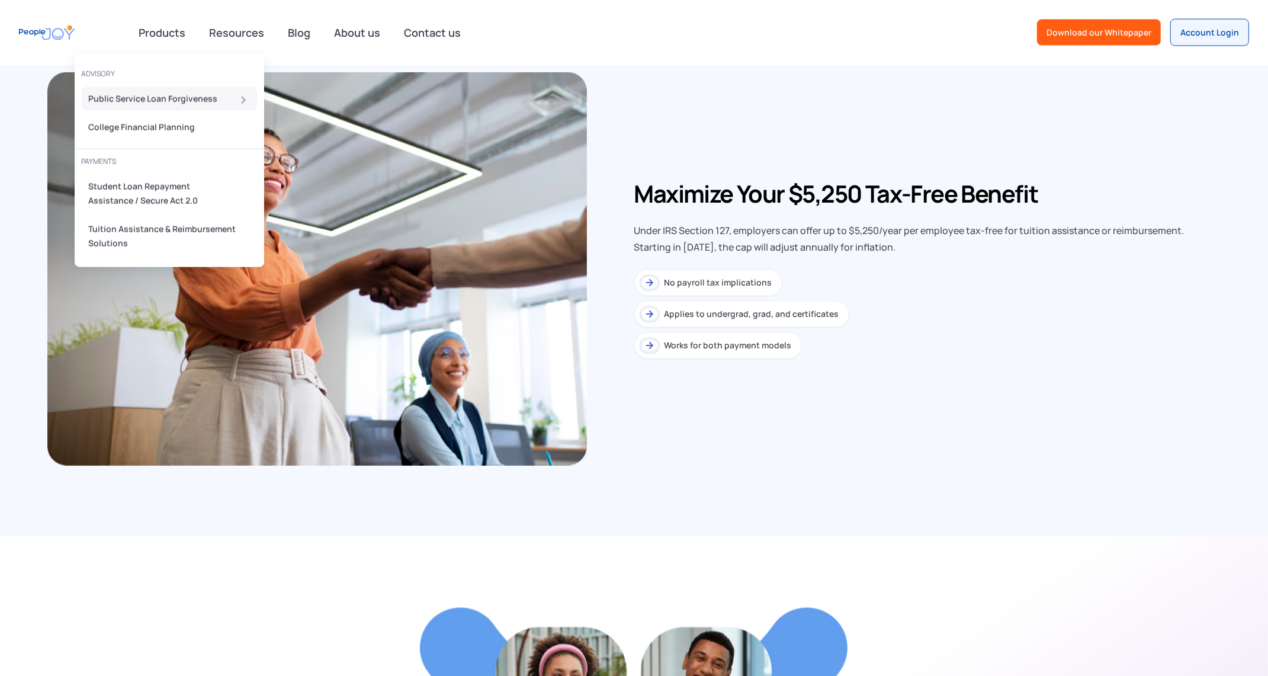
click at [165, 101] on div "Public Service Loan Forgiveness" at bounding box center [166, 99] width 154 height 14
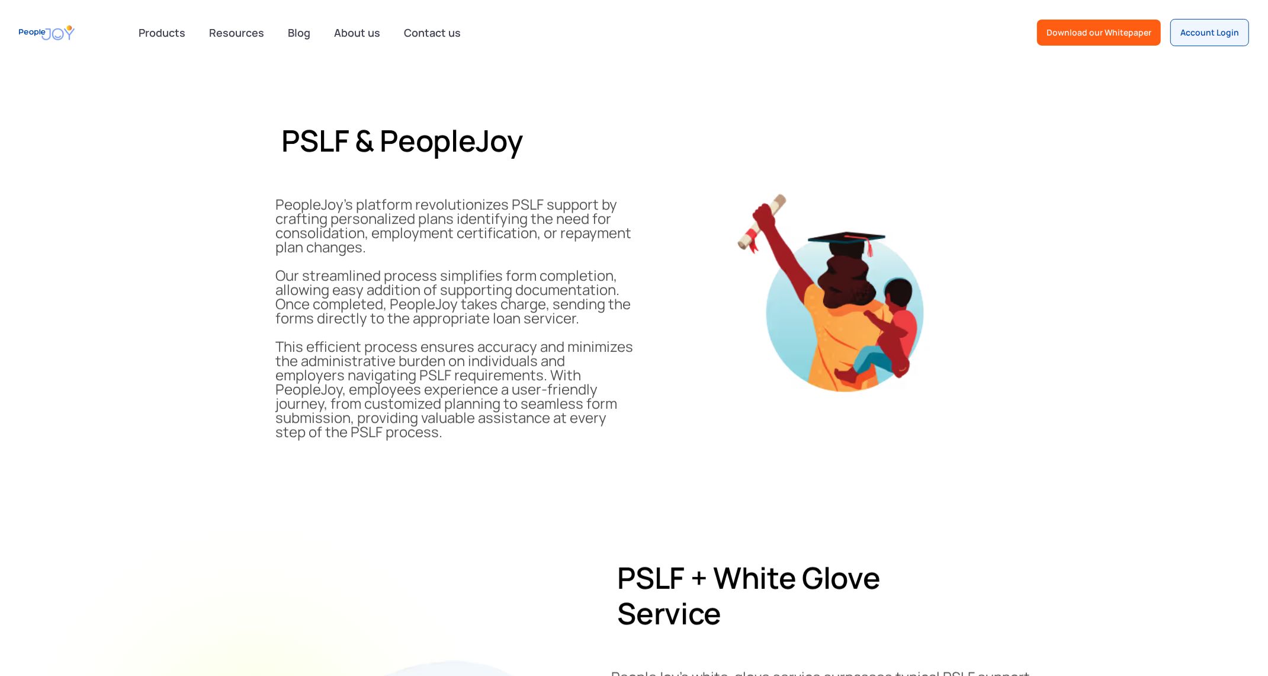
scroll to position [569, 0]
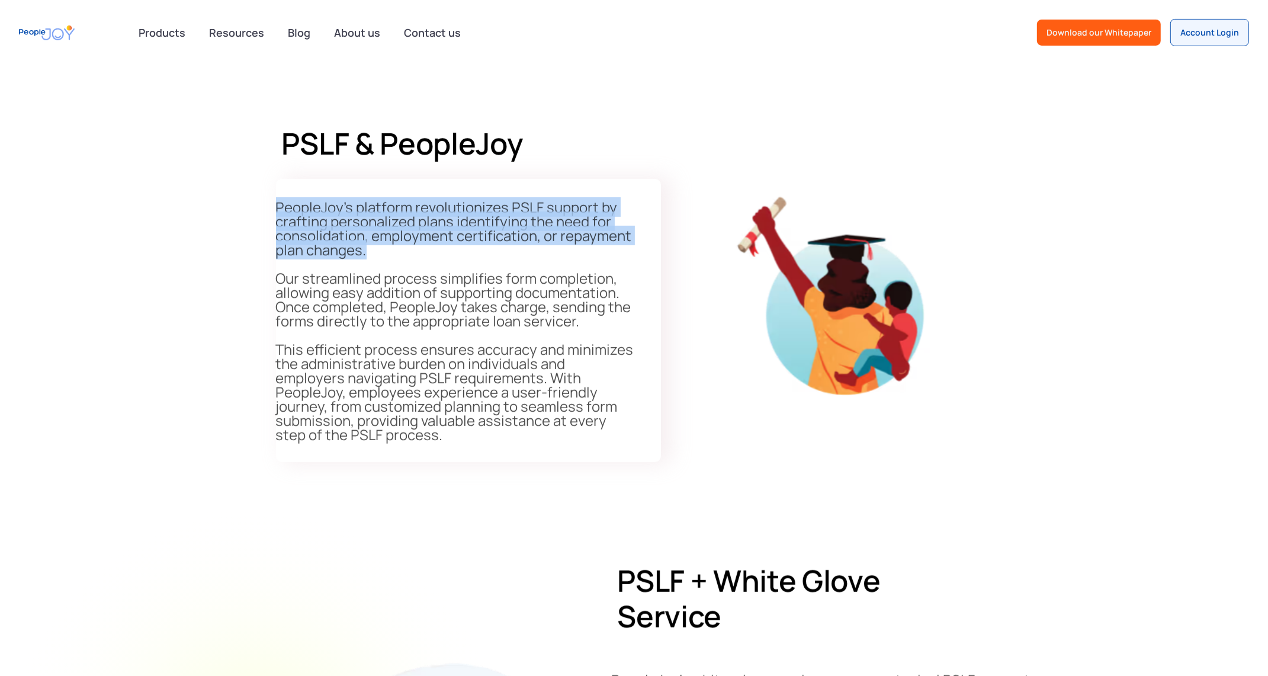
drag, startPoint x: 275, startPoint y: 209, endPoint x: 368, endPoint y: 253, distance: 102.6
click at [367, 253] on p "PeopleJoy's platform revolutionizes PSLF support by crafting personalized plans…" at bounding box center [455, 321] width 358 height 242
copy p "PeopleJoy's platform revolutionizes PSLF support by crafting personalized plans…"
click at [40, 33] on img "home" at bounding box center [47, 33] width 56 height 27
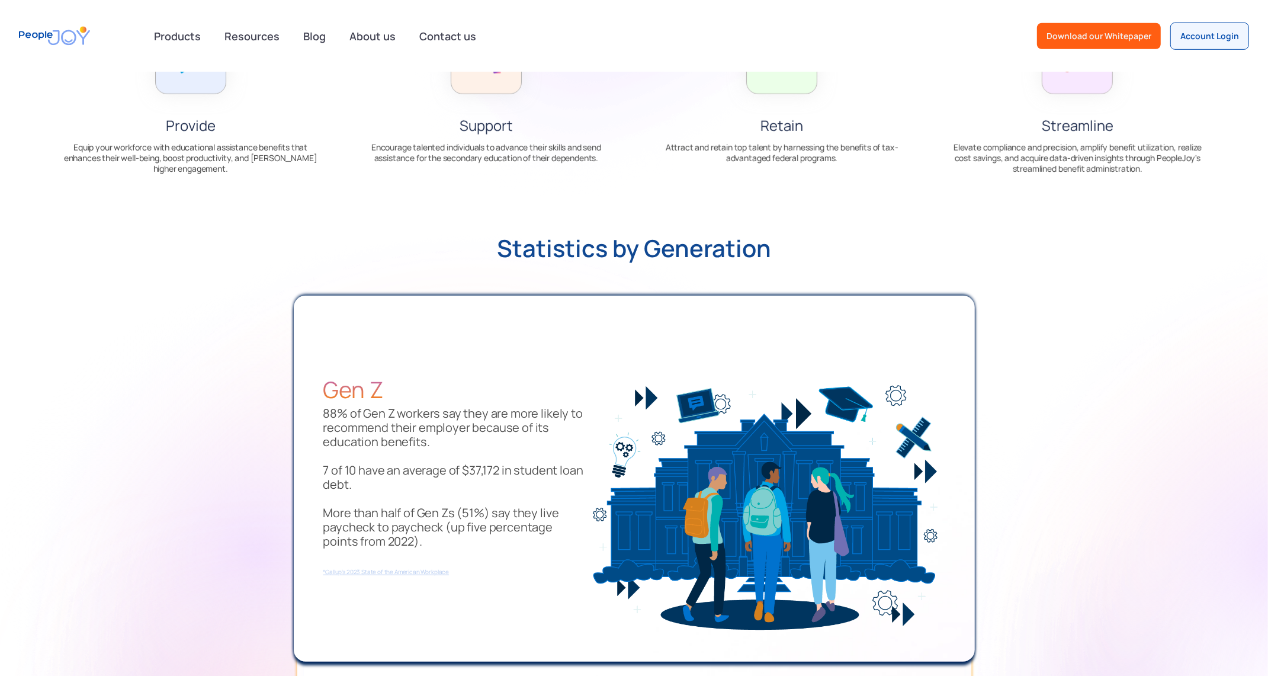
scroll to position [713, 0]
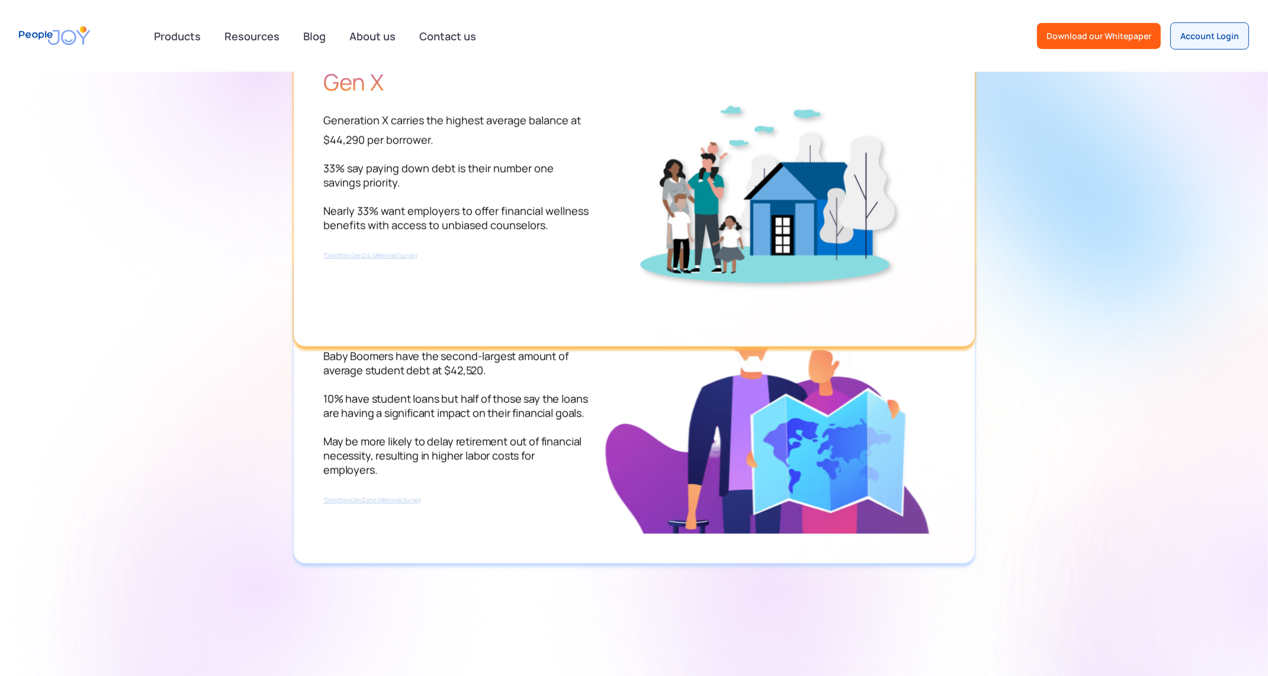
scroll to position [1705, 0]
click at [411, 284] on div "Gen X ‍ Generation X carries the highest average balance at $44,290 per borrowe…" at bounding box center [456, 174] width 267 height 238
click at [390, 496] on span "*Deloittes GenZ and Millennial Survey" at bounding box center [372, 500] width 98 height 8
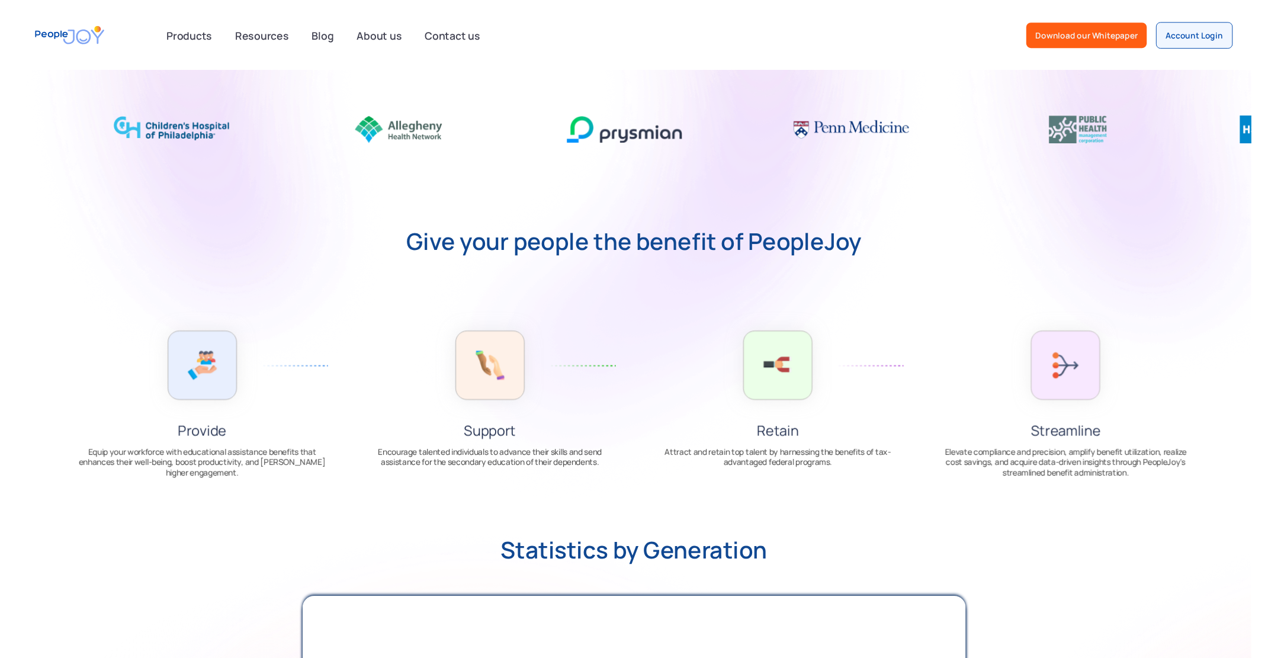
scroll to position [437, 0]
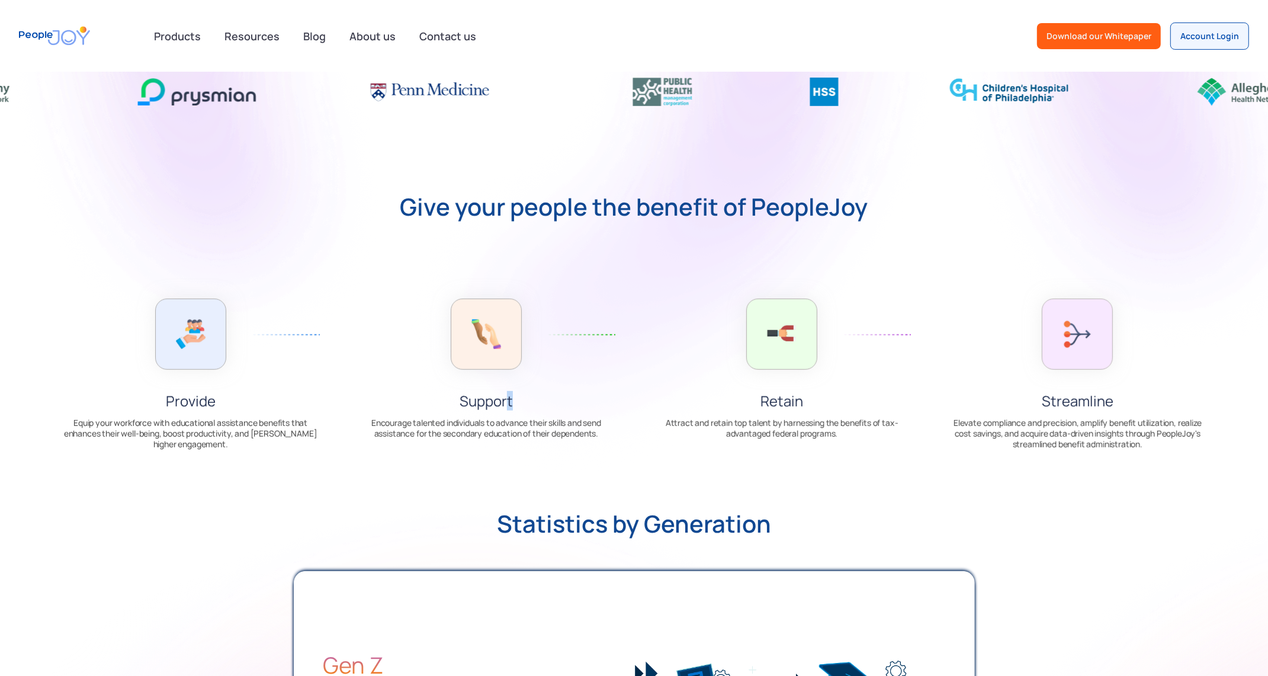
drag, startPoint x: 447, startPoint y: 409, endPoint x: 526, endPoint y: 399, distance: 79.4
click at [507, 399] on div "Support Encourage talented individuals to advance their skills and send assista…" at bounding box center [486, 376] width 254 height 155
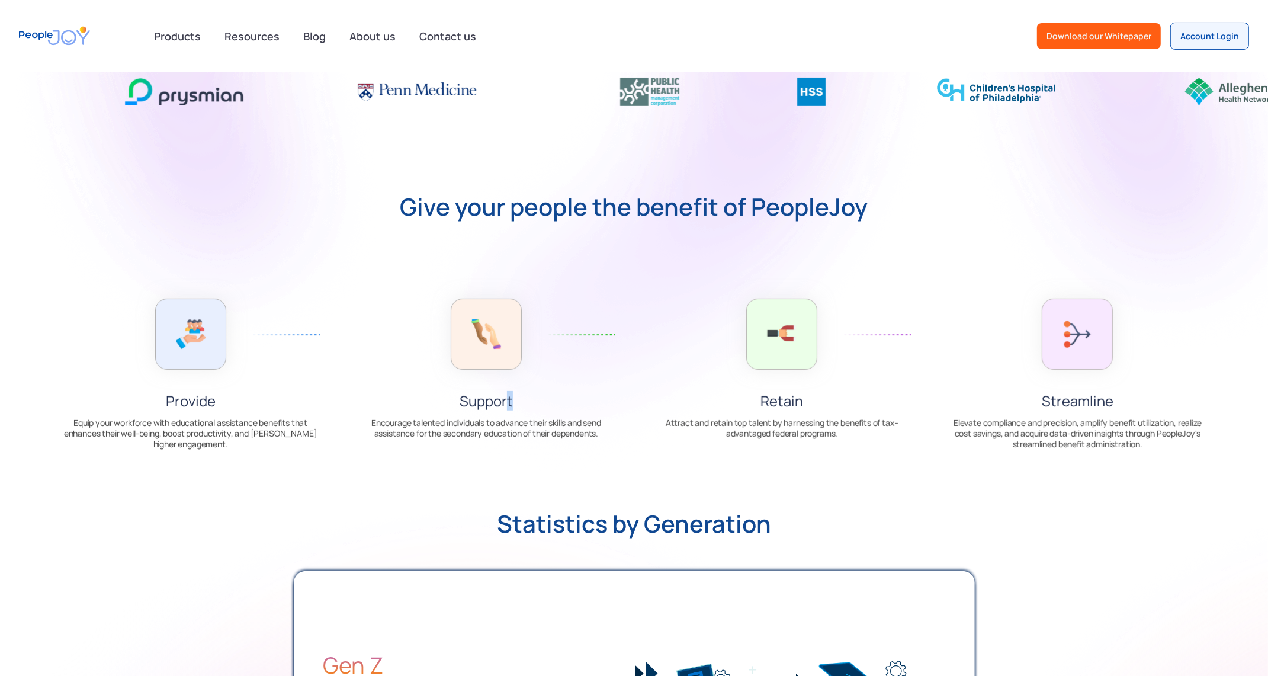
click at [527, 399] on div "Support" at bounding box center [486, 393] width 254 height 29
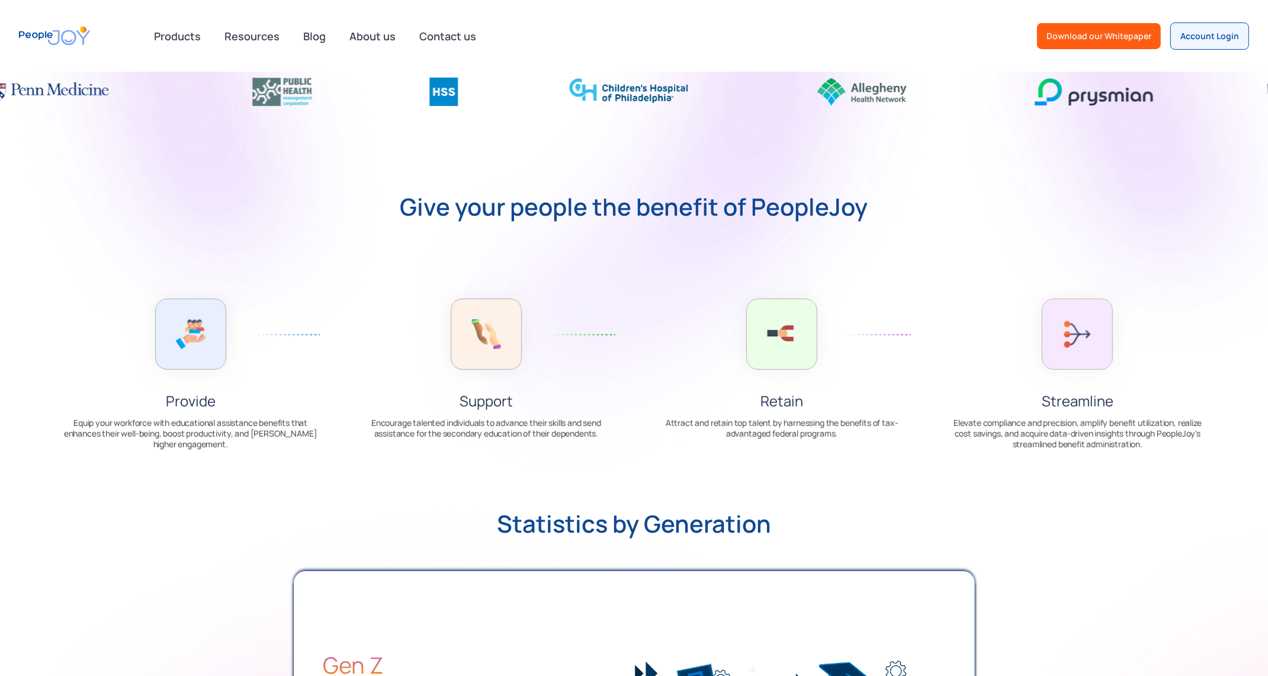
drag, startPoint x: 785, startPoint y: 422, endPoint x: 786, endPoint y: 416, distance: 6.0
click at [785, 422] on p "Attract and retain top talent by harnessing the benefits of tax-advantaged fede…" at bounding box center [782, 433] width 254 height 30
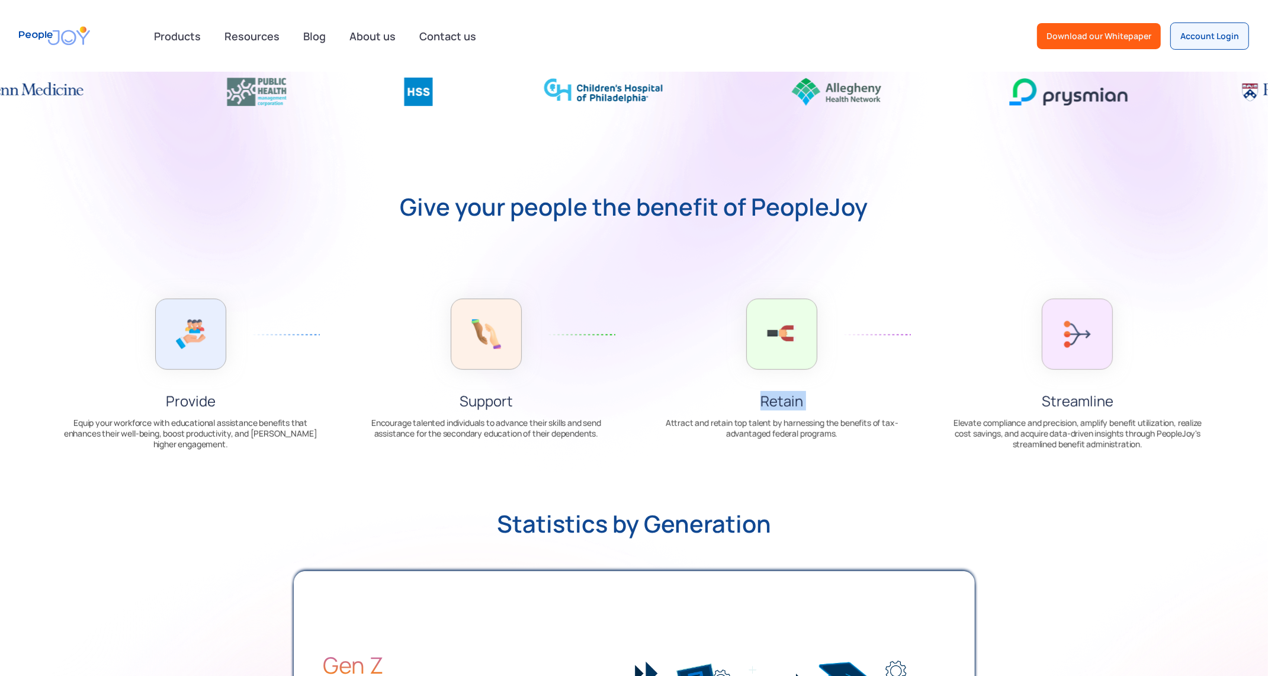
drag, startPoint x: 763, startPoint y: 409, endPoint x: 828, endPoint y: 415, distance: 65.4
click at [822, 414] on div "Retain Attract and retain top talent by harnessing the benefits of tax-advantag…" at bounding box center [782, 376] width 254 height 155
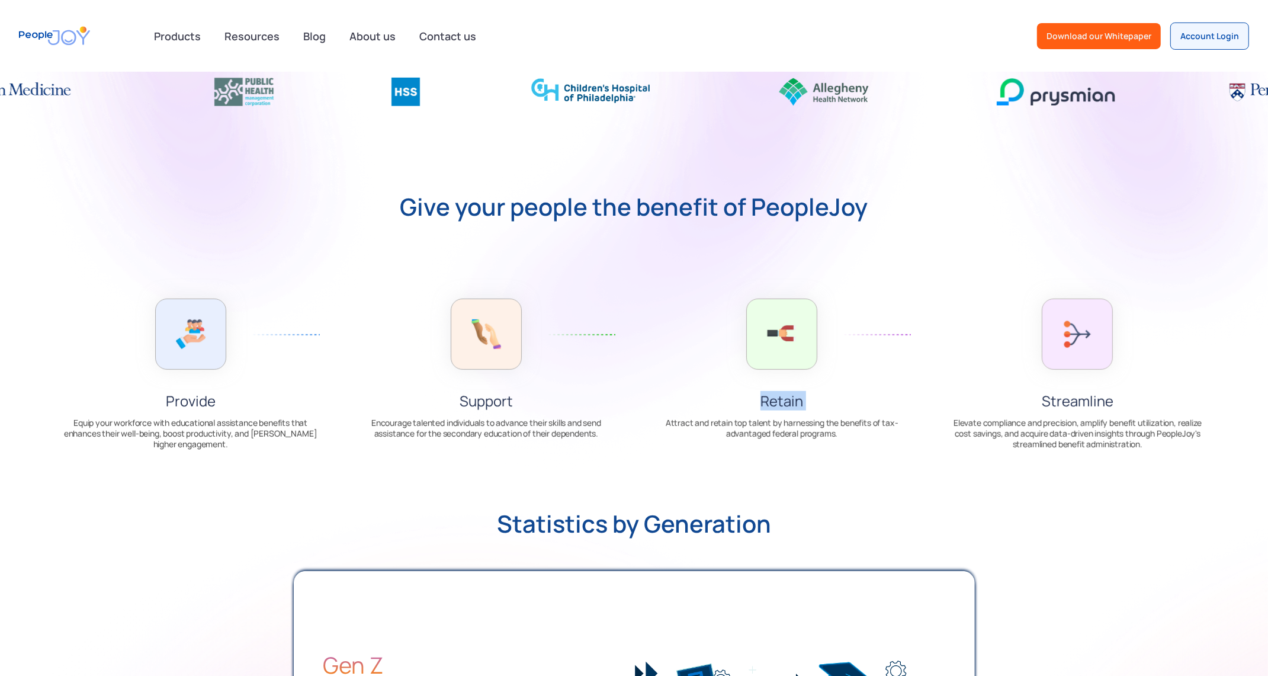
click at [839, 415] on div "Retain Attract and retain top talent by harnessing the benefits of tax-advantag…" at bounding box center [782, 376] width 254 height 155
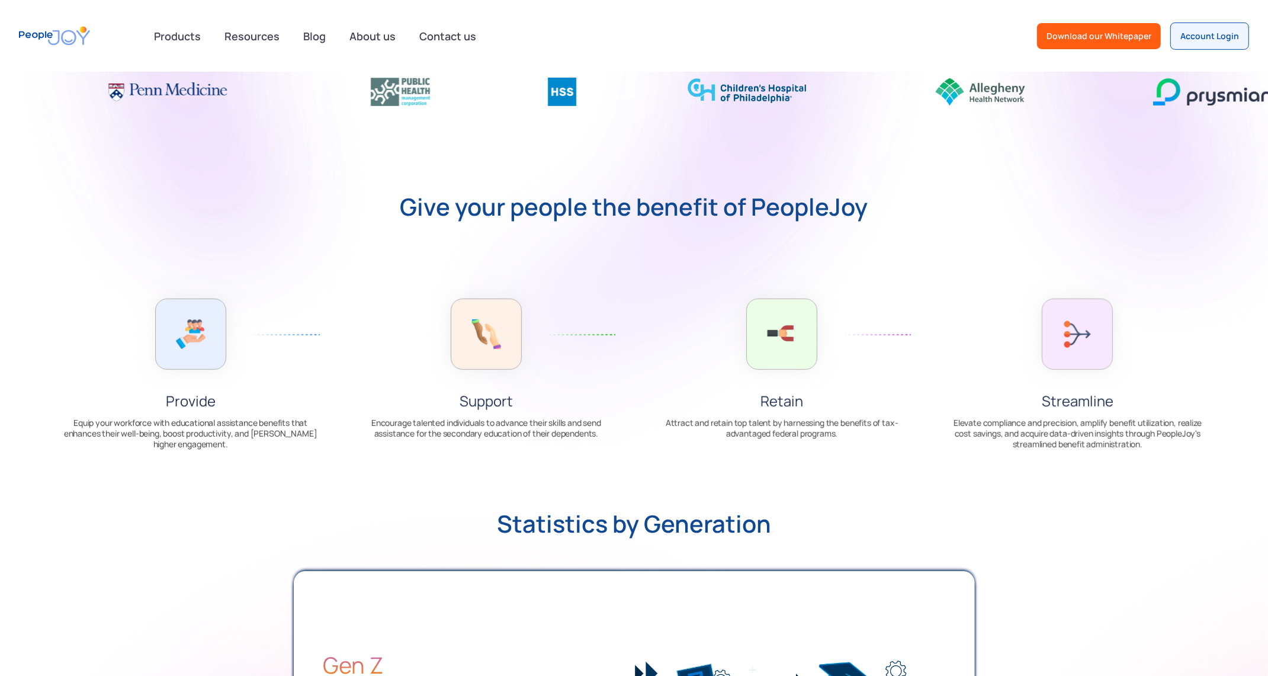
click at [913, 29] on div "Products advisory Public Service Loan Forgiveness College Financial Planning PA…" at bounding box center [698, 36] width 1103 height 27
